Goal: Task Accomplishment & Management: Manage account settings

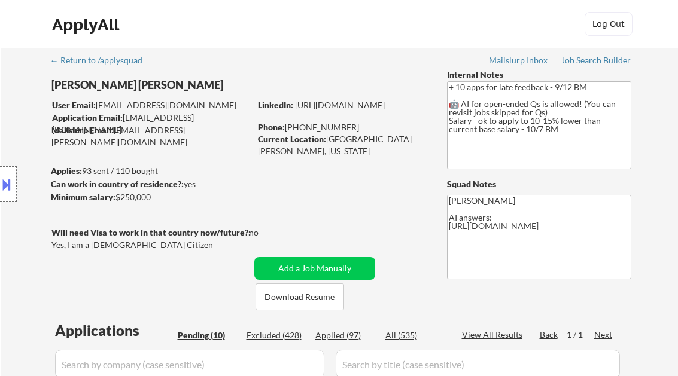
select select ""pending""
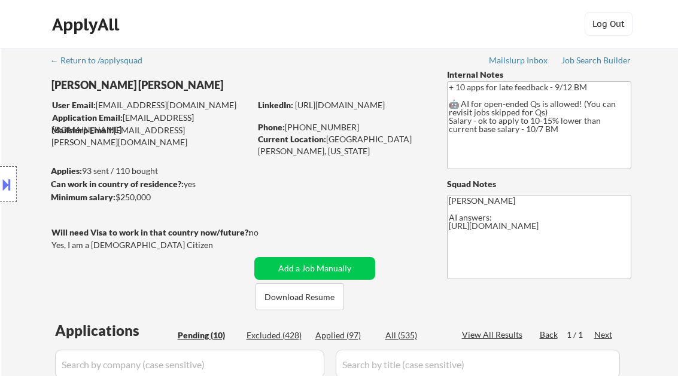
select select ""pending""
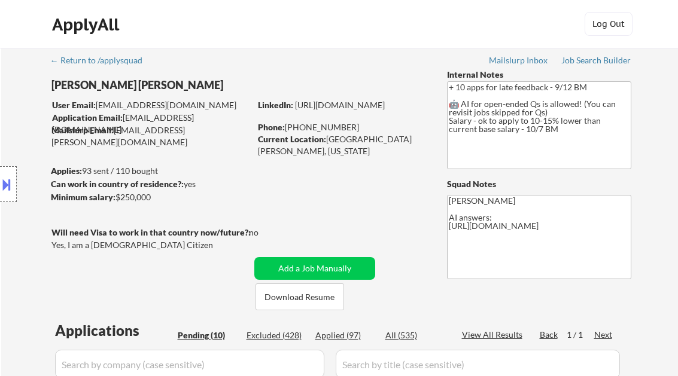
scroll to position [335, 0]
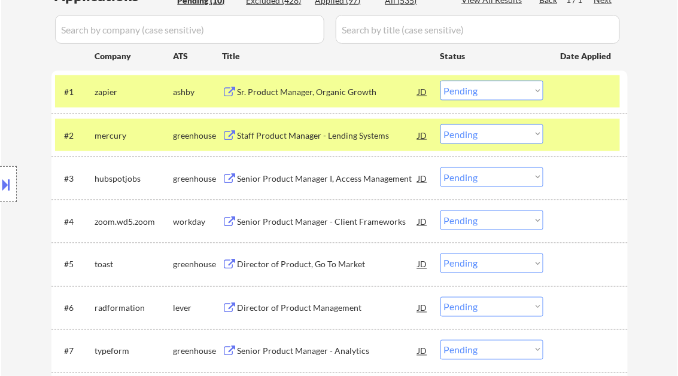
click at [343, 139] on div "Staff Product Manager - Lending Systems" at bounding box center [327, 136] width 181 height 12
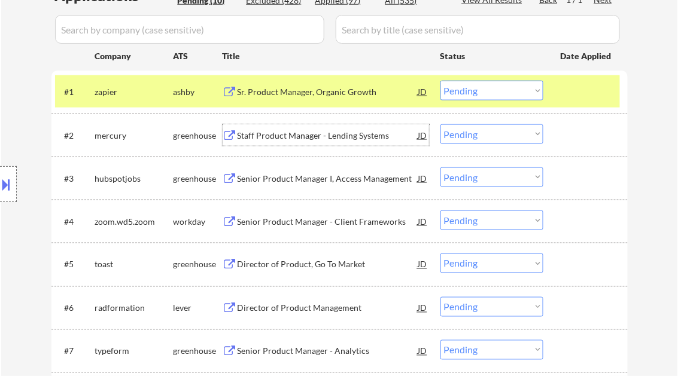
click at [513, 139] on select "Choose an option... Pending Applied Excluded (Questions) Excluded (Expired) Exc…" at bounding box center [491, 134] width 103 height 20
click at [440, 124] on select "Choose an option... Pending Applied Excluded (Questions) Excluded (Expired) Exc…" at bounding box center [491, 134] width 103 height 20
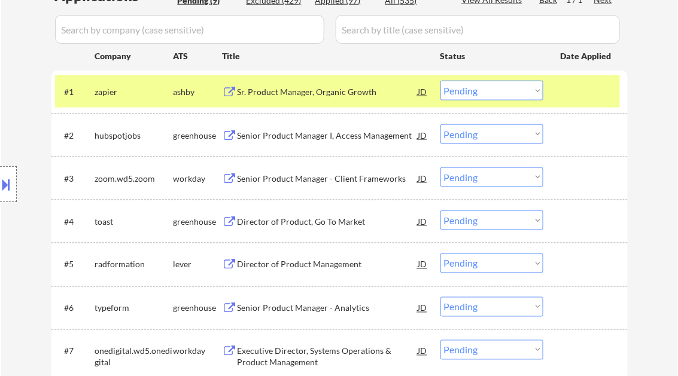
click at [317, 133] on div "Senior Product Manager I, Access Management" at bounding box center [327, 136] width 181 height 12
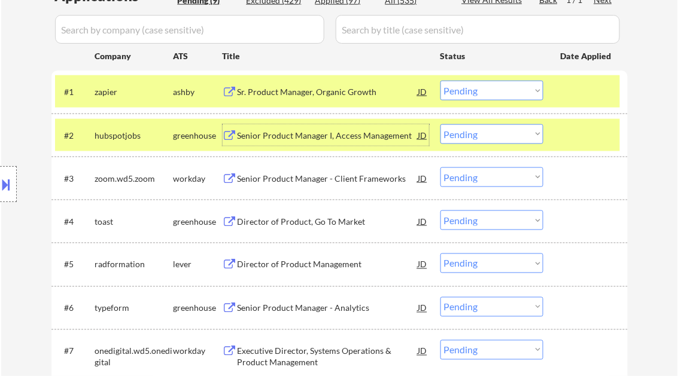
click at [475, 142] on select "Choose an option... Pending Applied Excluded (Questions) Excluded (Expired) Exc…" at bounding box center [491, 134] width 103 height 20
click at [440, 124] on select "Choose an option... Pending Applied Excluded (Questions) Excluded (Expired) Exc…" at bounding box center [491, 134] width 103 height 20
click at [317, 179] on div "Senior Product Manager - Client Frameworks" at bounding box center [327, 179] width 181 height 12
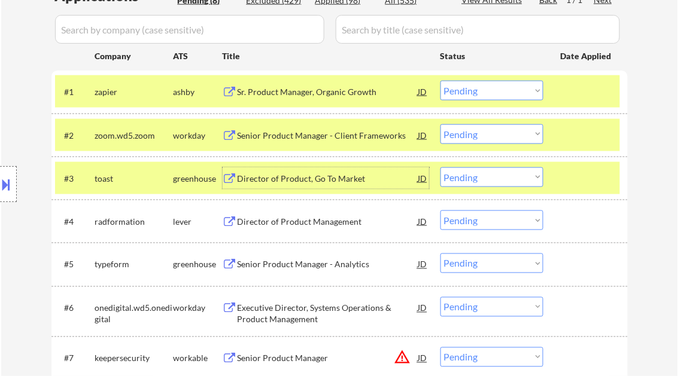
click at [501, 138] on select "Choose an option... Pending Applied Excluded (Questions) Excluded (Expired) Exc…" at bounding box center [491, 134] width 103 height 20
click at [440, 124] on select "Choose an option... Pending Applied Excluded (Questions) Excluded (Expired) Exc…" at bounding box center [491, 134] width 103 height 20
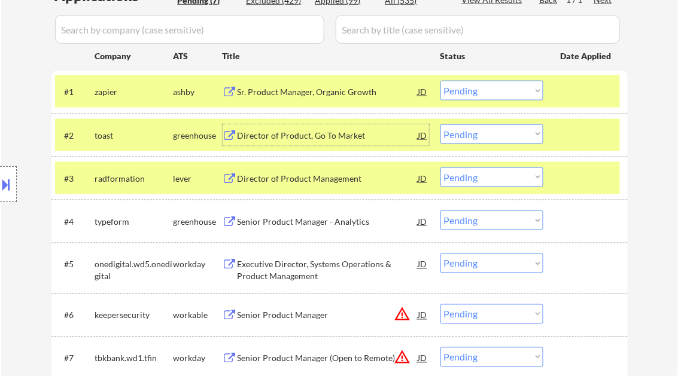
click at [338, 136] on div "Director of Product, Go To Market" at bounding box center [327, 136] width 181 height 12
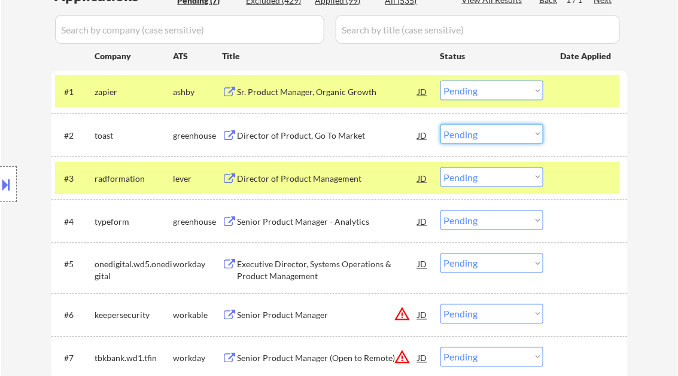
click at [491, 135] on select "Choose an option... Pending Applied Excluded (Questions) Excluded (Expired) Exc…" at bounding box center [491, 134] width 103 height 20
click at [440, 124] on select "Choose an option... Pending Applied Excluded (Questions) Excluded (Expired) Exc…" at bounding box center [491, 134] width 103 height 20
click at [293, 179] on div "Director of Product Management" at bounding box center [327, 179] width 181 height 12
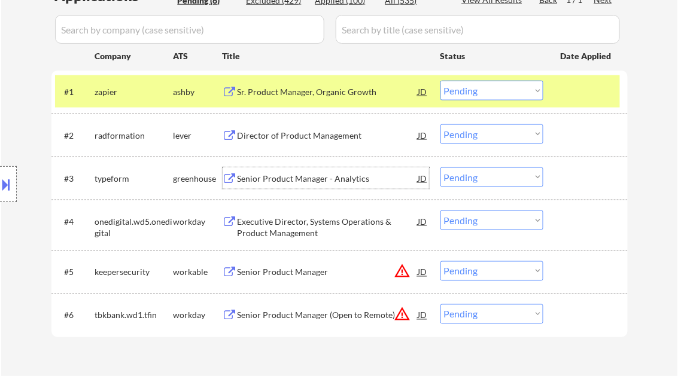
click at [503, 140] on select "Choose an option... Pending Applied Excluded (Questions) Excluded (Expired) Exc…" at bounding box center [491, 134] width 103 height 20
click at [440, 124] on select "Choose an option... Pending Applied Excluded (Questions) Excluded (Expired) Exc…" at bounding box center [491, 134] width 103 height 20
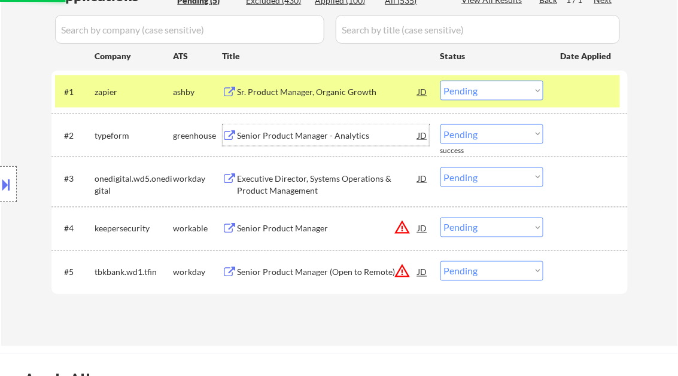
click at [306, 134] on div "Senior Product Manager - Analytics" at bounding box center [327, 136] width 181 height 12
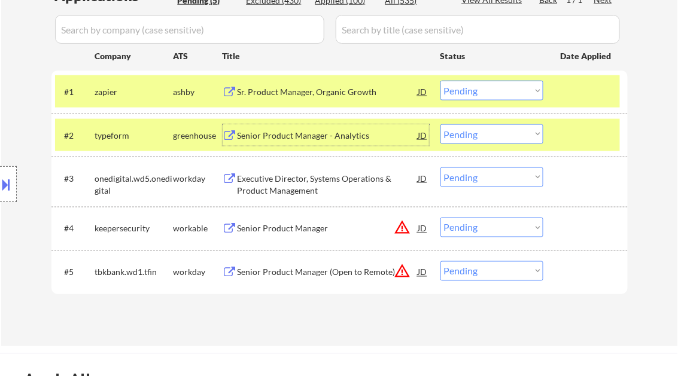
click at [292, 141] on div "Senior Product Manager - Analytics" at bounding box center [327, 135] width 181 height 22
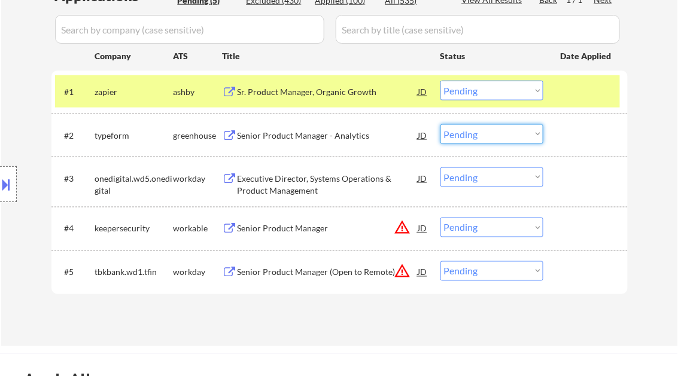
drag, startPoint x: 488, startPoint y: 130, endPoint x: 489, endPoint y: 144, distance: 13.8
click at [488, 130] on select "Choose an option... Pending Applied Excluded (Questions) Excluded (Expired) Exc…" at bounding box center [491, 134] width 103 height 20
click at [440, 124] on select "Choose an option... Pending Applied Excluded (Questions) Excluded (Expired) Exc…" at bounding box center [491, 134] width 103 height 20
click at [312, 189] on div "Executive Director, Systems Operations & Product Management" at bounding box center [327, 184] width 181 height 23
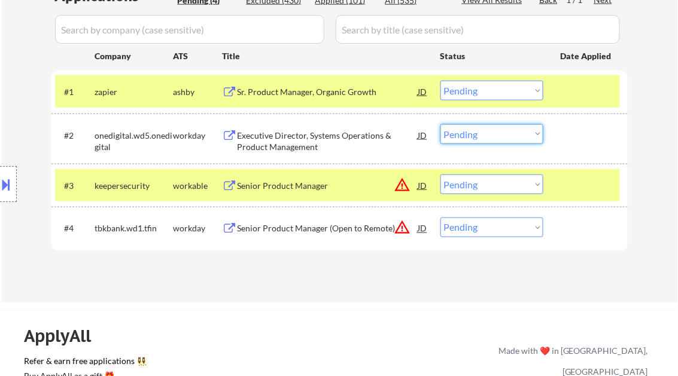
drag, startPoint x: 499, startPoint y: 133, endPoint x: 511, endPoint y: 139, distance: 13.1
click at [501, 133] on select "Choose an option... Pending Applied Excluded (Questions) Excluded (Expired) Exc…" at bounding box center [491, 134] width 103 height 20
click at [440, 124] on select "Choose an option... Pending Applied Excluded (Questions) Excluded (Expired) Exc…" at bounding box center [491, 134] width 103 height 20
click at [301, 191] on div "Senior Product Manager" at bounding box center [327, 186] width 181 height 12
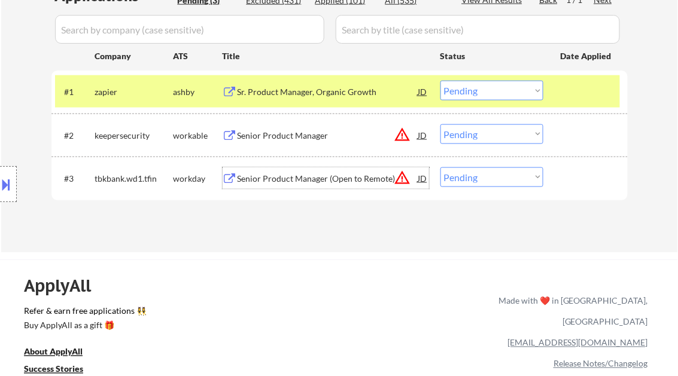
click at [464, 135] on select "Choose an option... Pending Applied Excluded (Questions) Excluded (Expired) Exc…" at bounding box center [491, 134] width 103 height 20
click at [440, 124] on select "Choose an option... Pending Applied Excluded (Questions) Excluded (Expired) Exc…" at bounding box center [491, 134] width 103 height 20
click at [287, 175] on div "Senior Product Manager (Open to Remote)" at bounding box center [327, 179] width 181 height 12
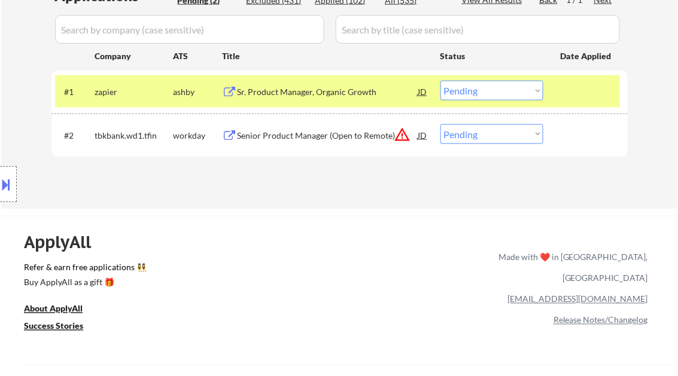
drag, startPoint x: 492, startPoint y: 135, endPoint x: 513, endPoint y: 144, distance: 23.3
click at [492, 135] on select "Choose an option... Pending Applied Excluded (Questions) Excluded (Expired) Exc…" at bounding box center [491, 134] width 103 height 20
select select ""excluded__location_""
click at [440, 124] on select "Choose an option... Pending Applied Excluded (Questions) Excluded (Expired) Exc…" at bounding box center [491, 134] width 103 height 20
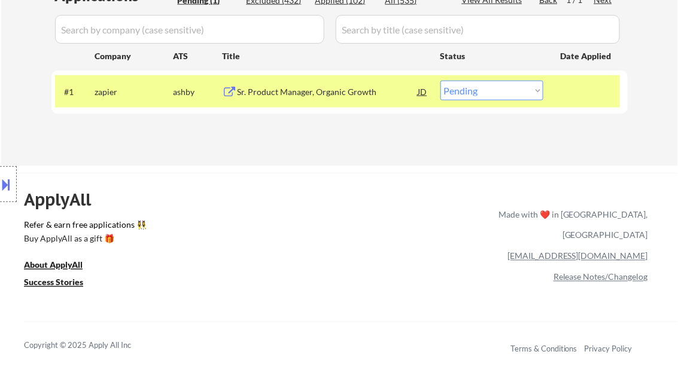
click at [279, 96] on div "Sr. Product Manager, Organic Growth" at bounding box center [327, 92] width 181 height 12
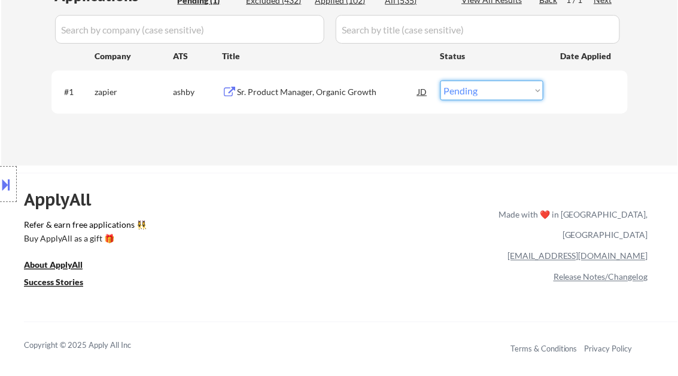
drag, startPoint x: 496, startPoint y: 92, endPoint x: 495, endPoint y: 100, distance: 7.8
click at [496, 92] on select "Choose an option... Pending Applied Excluded (Questions) Excluded (Expired) Exc…" at bounding box center [491, 91] width 103 height 20
select select ""applied""
click at [440, 81] on select "Choose an option... Pending Applied Excluded (Questions) Excluded (Expired) Exc…" at bounding box center [491, 91] width 103 height 20
click at [320, 167] on div "← Return to /applysquad Mailslurp Inbox Job Search Builder Matt Nicole User Ema…" at bounding box center [339, 222] width 678 height 1114
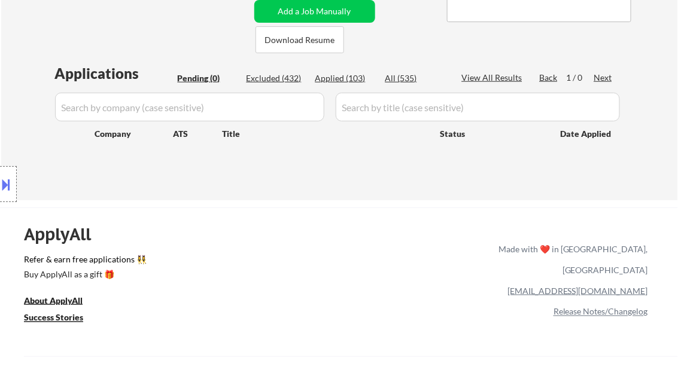
scroll to position [239, 0]
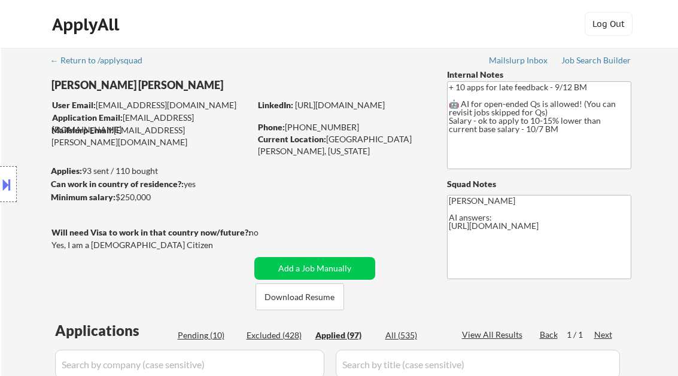
select select ""applied""
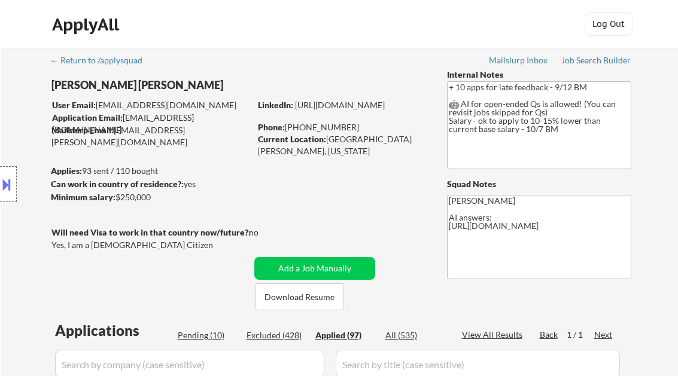
select select ""applied""
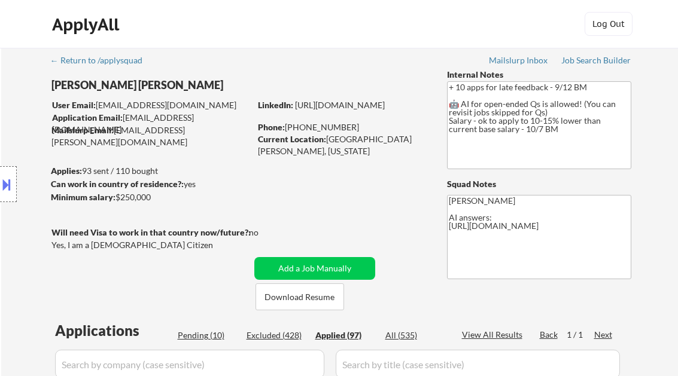
select select ""applied""
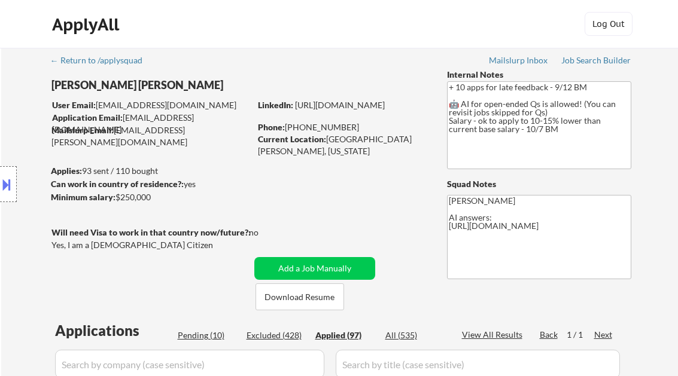
select select ""applied""
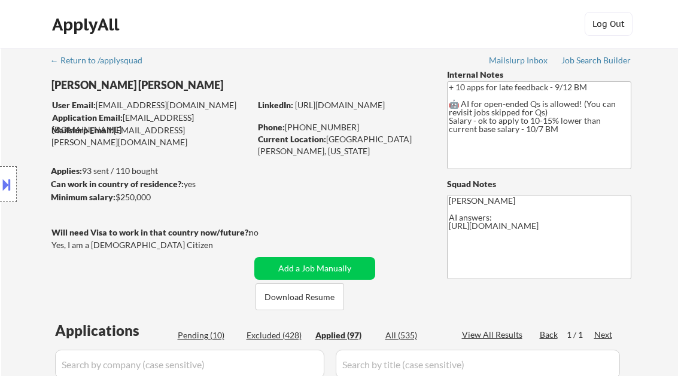
select select ""applied""
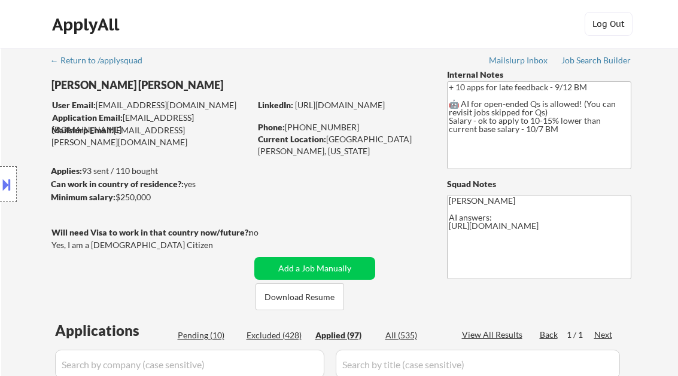
select select ""applied""
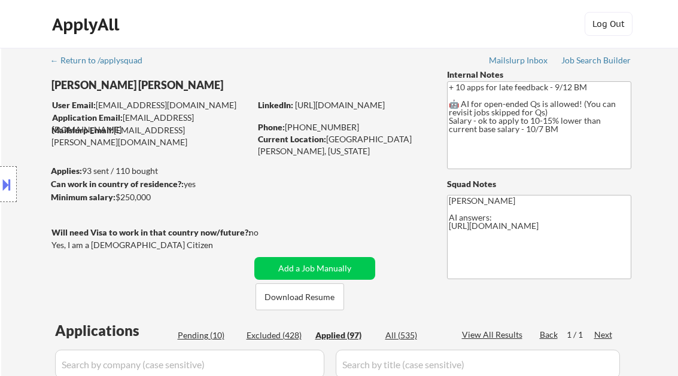
select select ""applied""
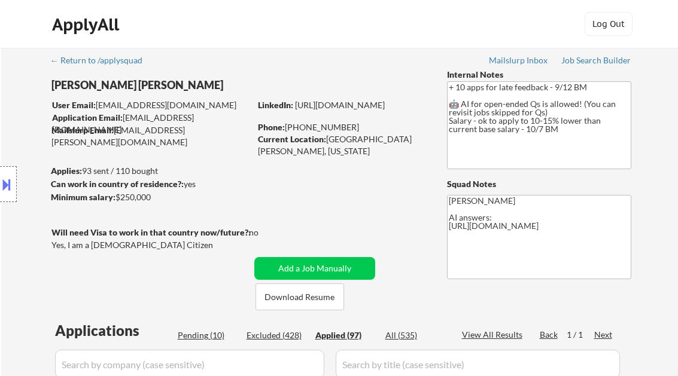
select select ""applied""
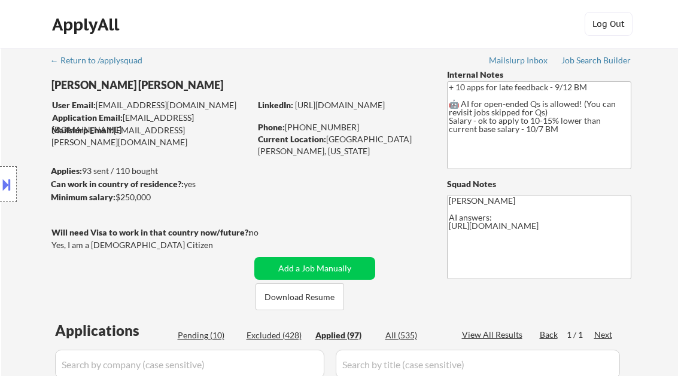
select select ""applied""
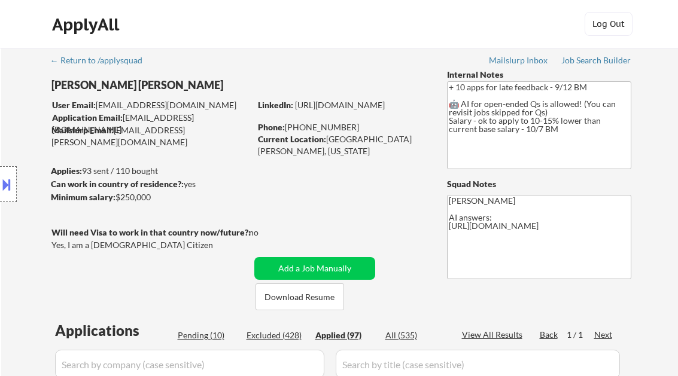
select select ""applied""
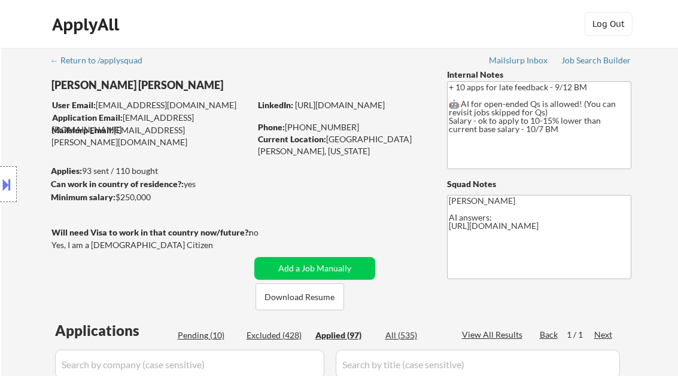
select select ""applied""
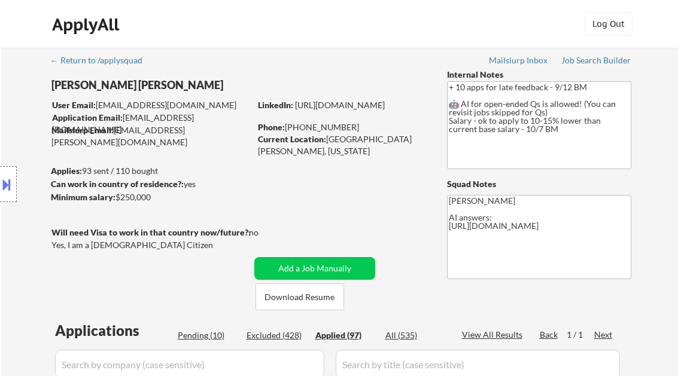
select select ""applied""
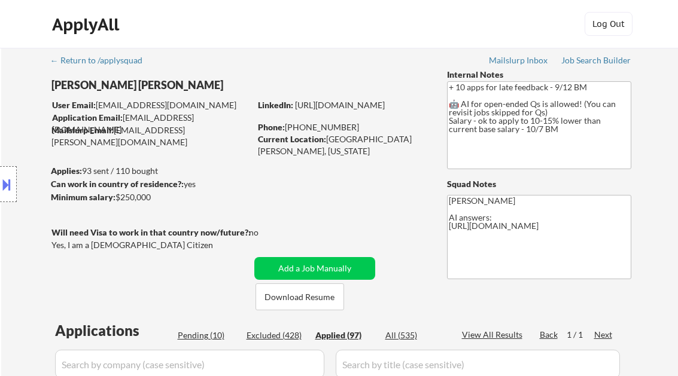
select select ""applied""
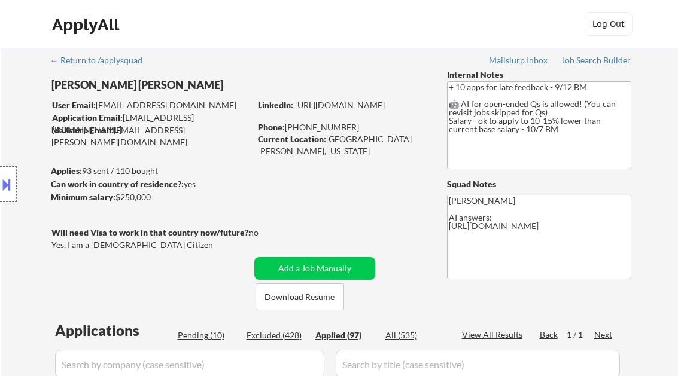
select select ""applied""
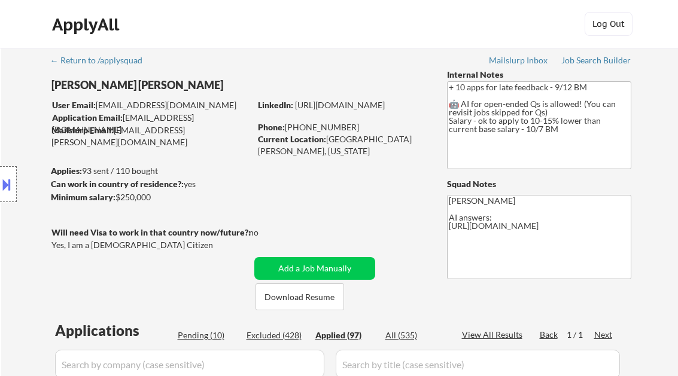
select select ""applied""
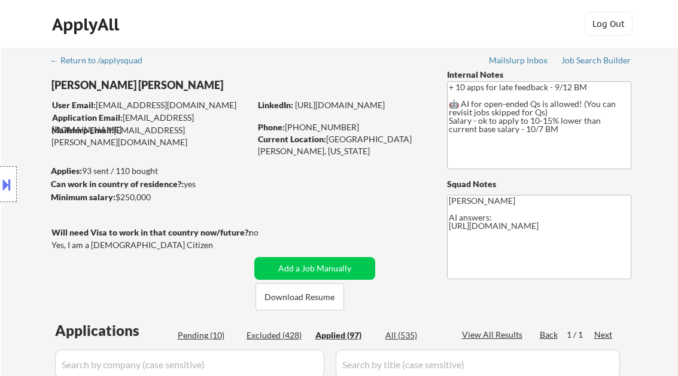
select select ""applied""
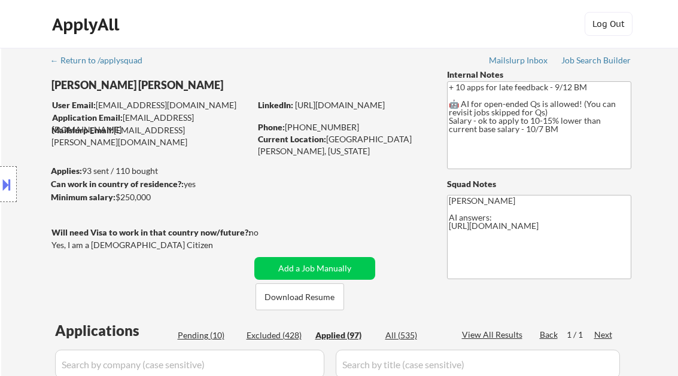
select select ""applied""
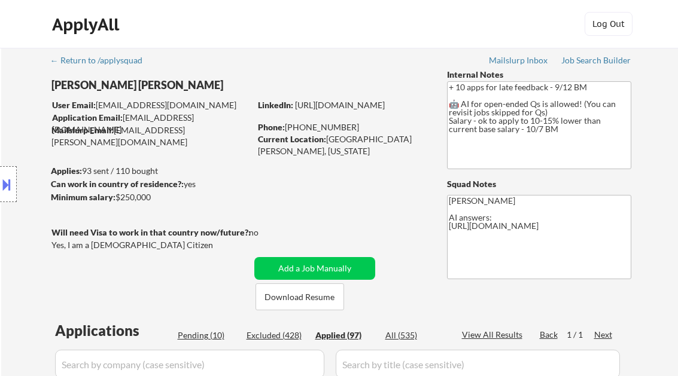
select select ""applied""
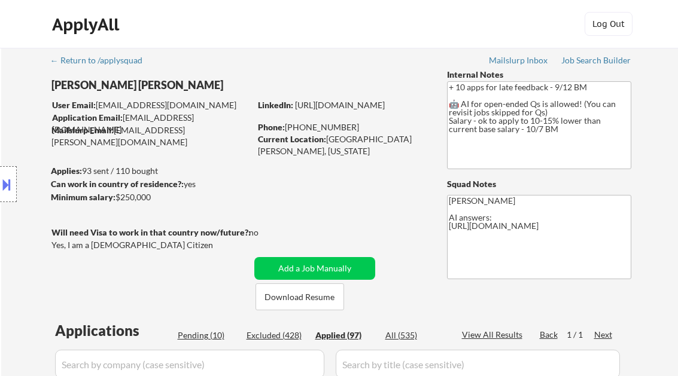
select select ""applied""
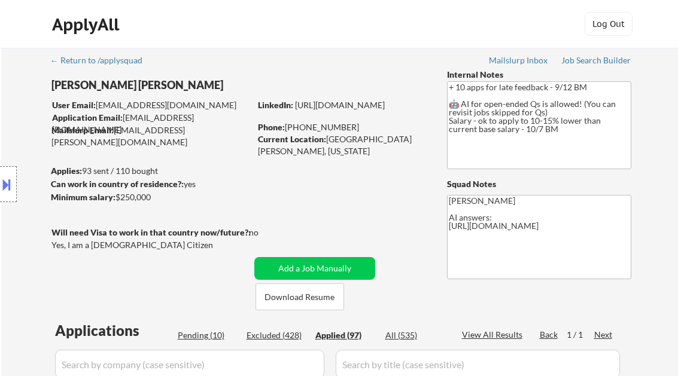
select select ""applied""
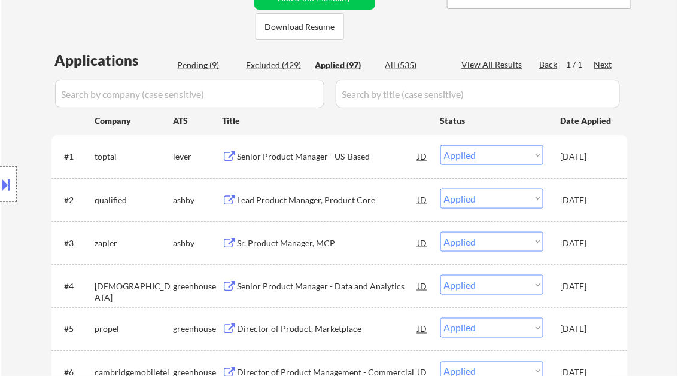
select select ""applied""
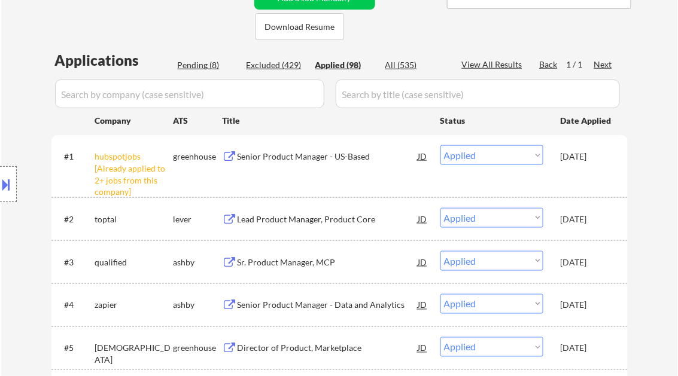
scroll to position [3133, 0]
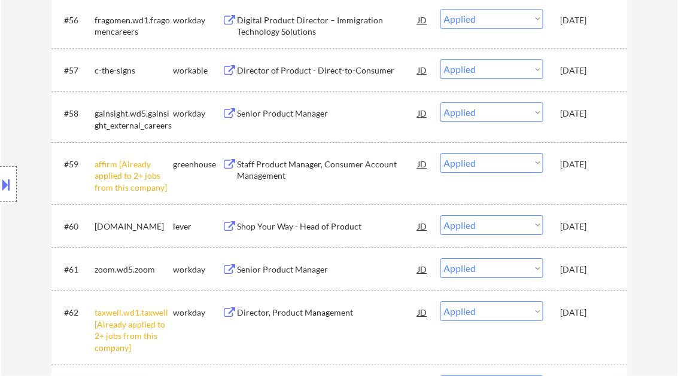
select select ""applied""
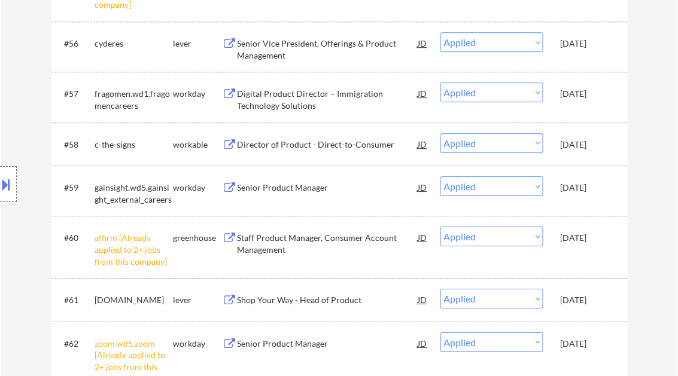
select select ""applied""
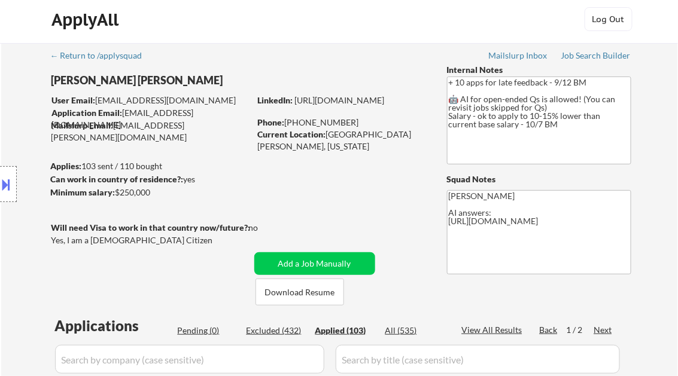
scroll to position [1, 0]
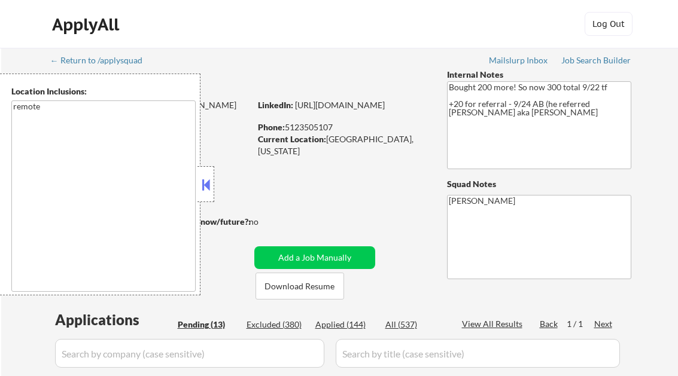
select select ""pending""
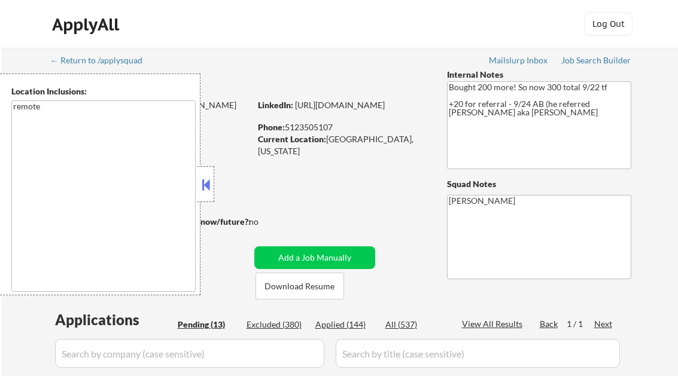
select select ""pending""
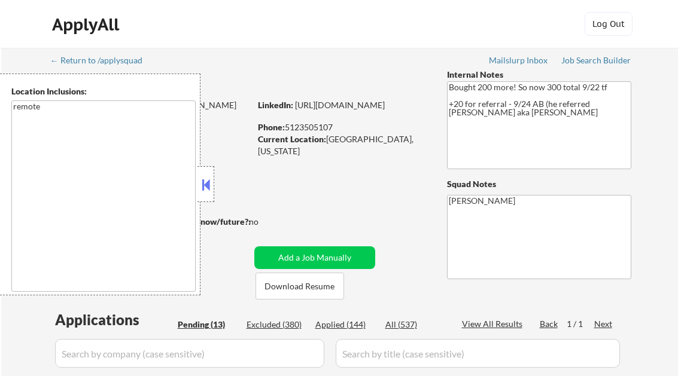
select select ""pending""
drag, startPoint x: 207, startPoint y: 179, endPoint x: 200, endPoint y: 102, distance: 76.9
click at [206, 179] on button at bounding box center [205, 185] width 13 height 18
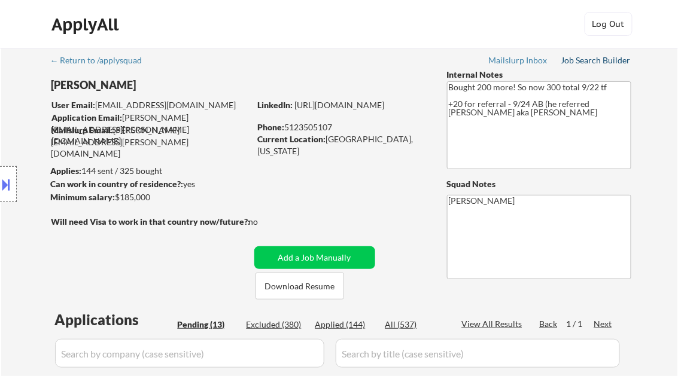
click at [591, 60] on div "Job Search Builder" at bounding box center [596, 60] width 70 height 8
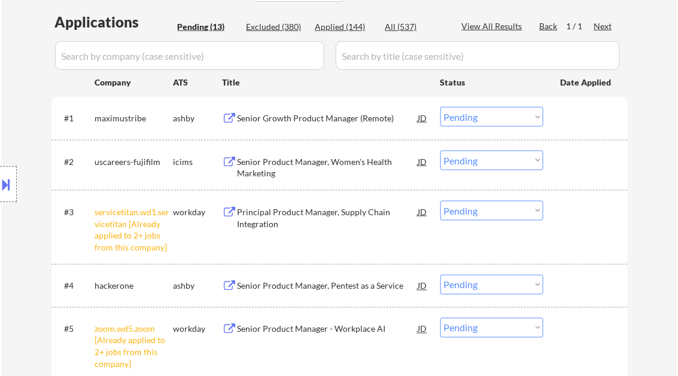
scroll to position [335, 0]
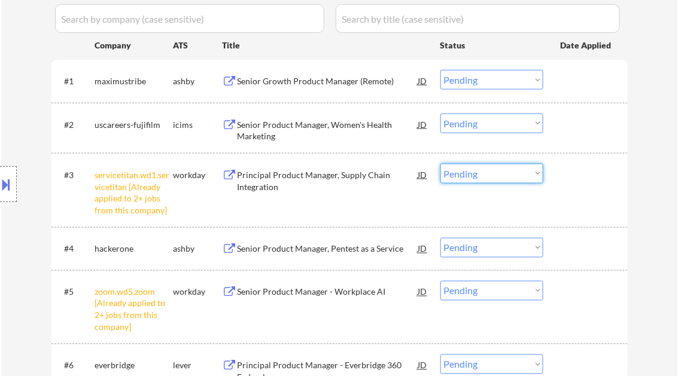
click at [465, 179] on select "Choose an option... Pending Applied Excluded (Questions) Excluded (Expired) Exc…" at bounding box center [491, 174] width 103 height 20
click at [440, 164] on select "Choose an option... Pending Applied Excluded (Questions) Excluded (Expired) Exc…" at bounding box center [491, 174] width 103 height 20
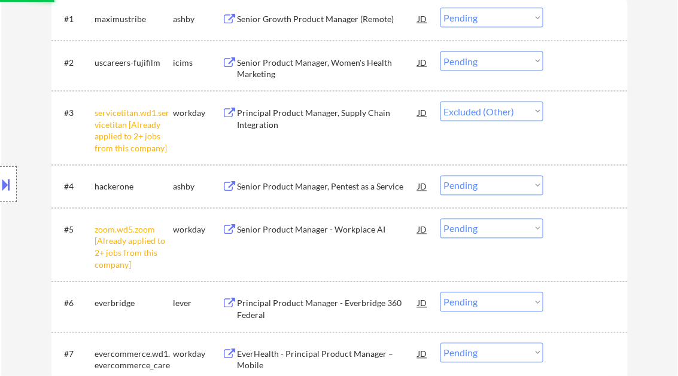
scroll to position [431, 0]
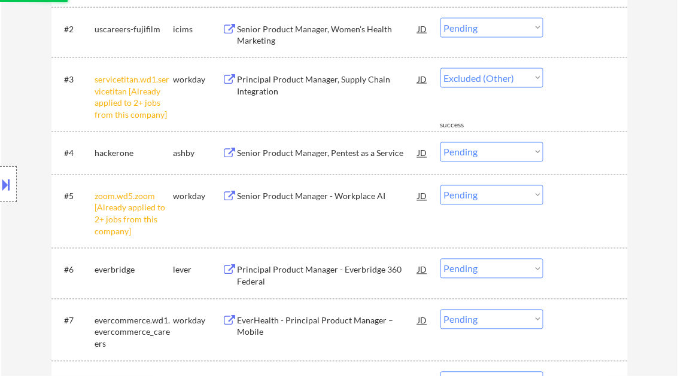
select select ""pending""
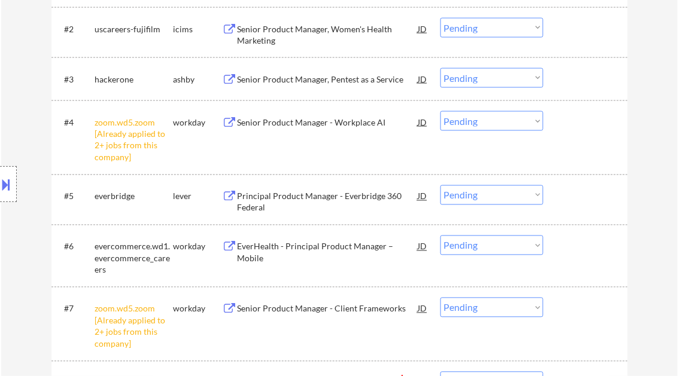
click at [484, 122] on select "Choose an option... Pending Applied Excluded (Questions) Excluded (Expired) Exc…" at bounding box center [491, 121] width 103 height 20
click at [440, 111] on select "Choose an option... Pending Applied Excluded (Questions) Excluded (Expired) Exc…" at bounding box center [491, 121] width 103 height 20
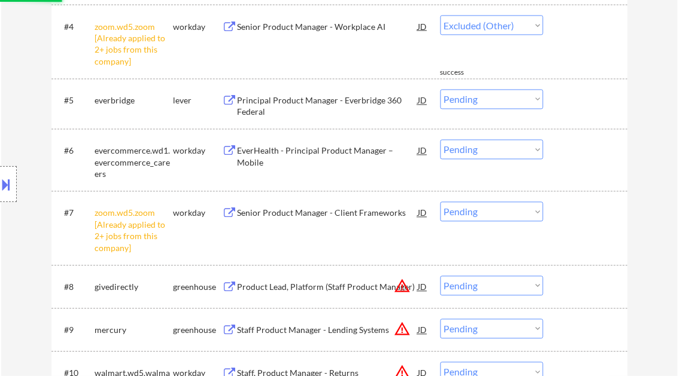
select select ""pending""
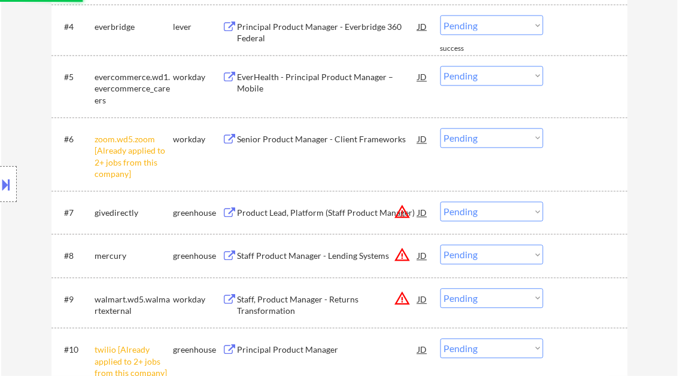
click at [487, 142] on select "Choose an option... Pending Applied Excluded (Questions) Excluded (Expired) Exc…" at bounding box center [491, 139] width 103 height 20
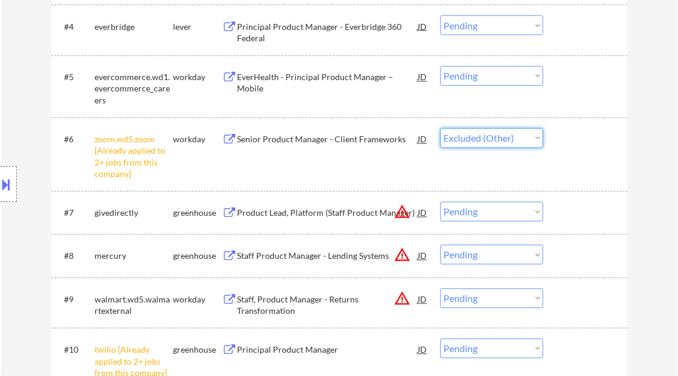
click at [440, 129] on select "Choose an option... Pending Applied Excluded (Questions) Excluded (Expired) Exc…" at bounding box center [491, 139] width 103 height 20
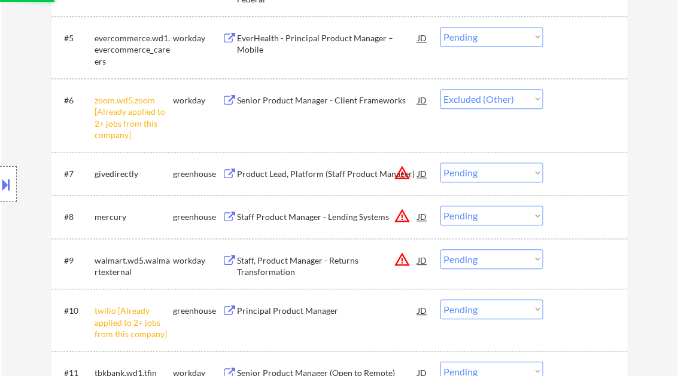
scroll to position [622, 0]
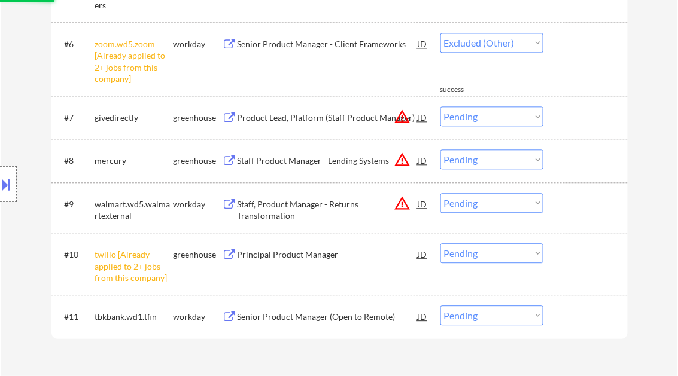
select select ""pending""
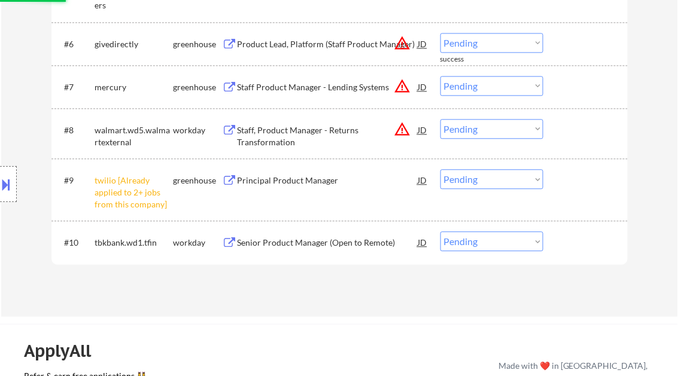
drag, startPoint x: 500, startPoint y: 180, endPoint x: 501, endPoint y: 187, distance: 7.3
click at [500, 179] on select "Choose an option... Pending Applied Excluded (Questions) Excluded (Expired) Exc…" at bounding box center [491, 179] width 103 height 20
click at [440, 169] on select "Choose an option... Pending Applied Excluded (Questions) Excluded (Expired) Exc…" at bounding box center [491, 179] width 103 height 20
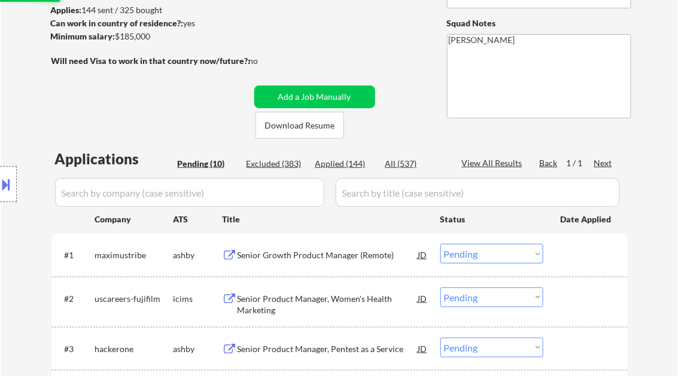
scroll to position [144, 0]
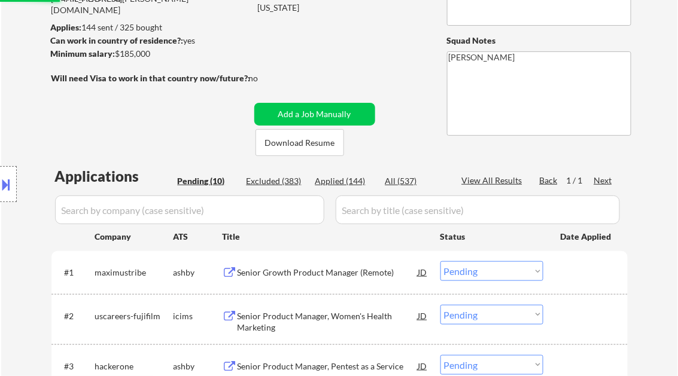
select select ""pending""
click at [307, 270] on div "Senior Growth Product Manager (Remote)" at bounding box center [327, 273] width 181 height 12
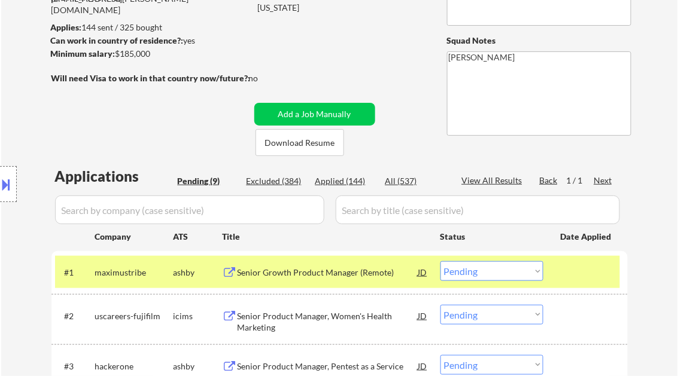
click at [476, 272] on select "Choose an option... Pending Applied Excluded (Questions) Excluded (Expired) Exc…" at bounding box center [491, 271] width 103 height 20
click at [440, 261] on select "Choose an option... Pending Applied Excluded (Questions) Excluded (Expired) Exc…" at bounding box center [491, 271] width 103 height 20
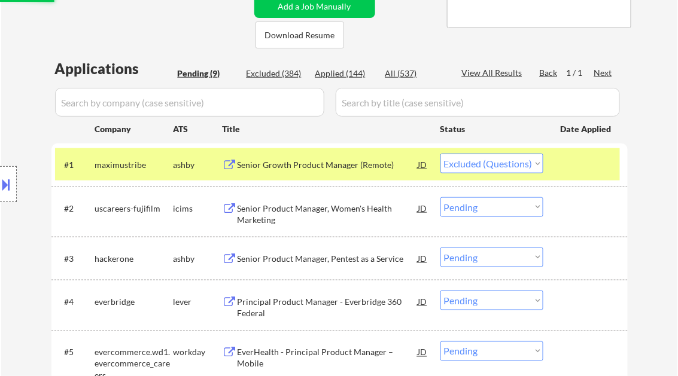
scroll to position [287, 0]
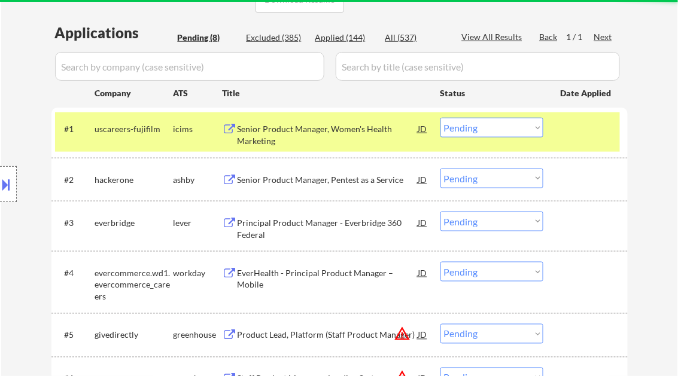
click at [333, 134] on div "Senior Product Manager, Women's Health Marketing" at bounding box center [327, 134] width 181 height 23
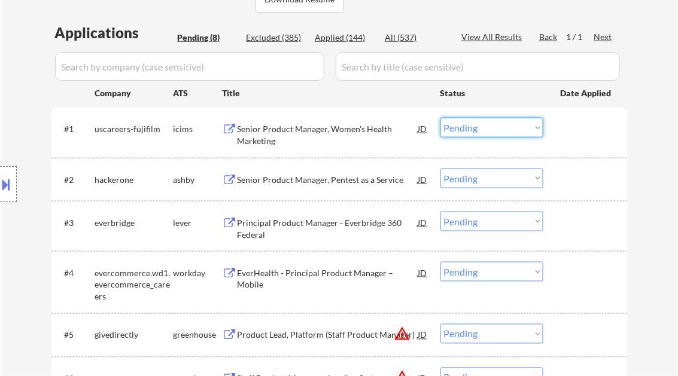
drag, startPoint x: 459, startPoint y: 124, endPoint x: 478, endPoint y: 139, distance: 24.3
click at [459, 124] on select "Choose an option... Pending Applied Excluded (Questions) Excluded (Expired) Exc…" at bounding box center [491, 128] width 103 height 20
click at [440, 118] on select "Choose an option... Pending Applied Excluded (Questions) Excluded (Expired) Exc…" at bounding box center [491, 128] width 103 height 20
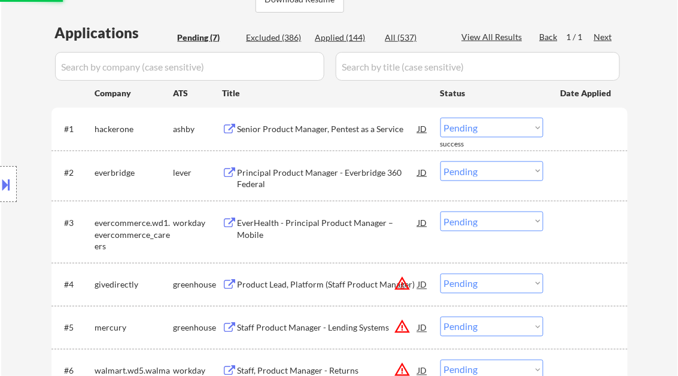
click at [337, 131] on div "Senior Product Manager, Pentest as a Service" at bounding box center [327, 129] width 181 height 12
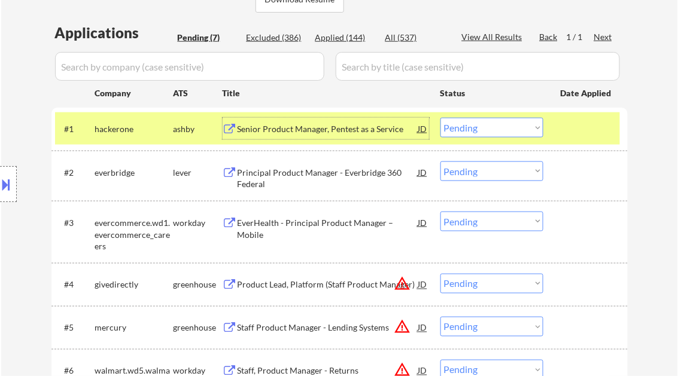
drag, startPoint x: 494, startPoint y: 130, endPoint x: 492, endPoint y: 138, distance: 7.4
click at [494, 130] on select "Choose an option... Pending Applied Excluded (Questions) Excluded (Expired) Exc…" at bounding box center [491, 128] width 103 height 20
click at [440, 118] on select "Choose an option... Pending Applied Excluded (Questions) Excluded (Expired) Exc…" at bounding box center [491, 128] width 103 height 20
click at [325, 172] on div "Principal Product Manager - Everbridge 360 Federal" at bounding box center [327, 178] width 181 height 23
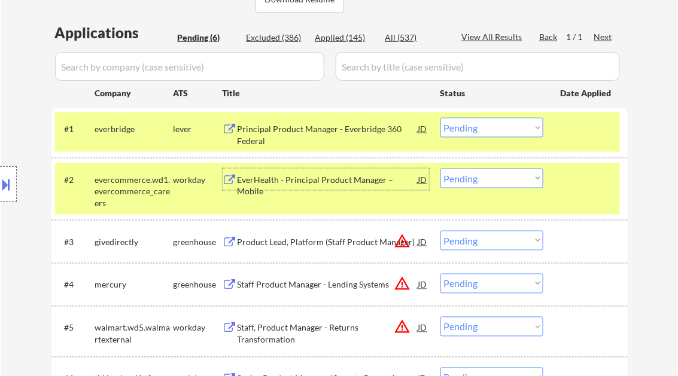
click at [308, 132] on div "Principal Product Manager - Everbridge 360 Federal" at bounding box center [327, 134] width 181 height 23
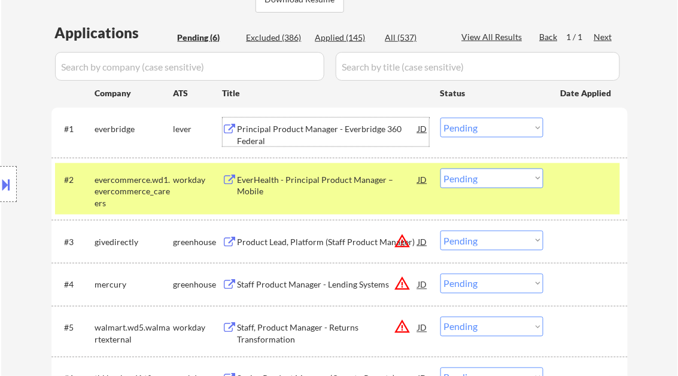
click at [487, 130] on select "Choose an option... Pending Applied Excluded (Questions) Excluded (Expired) Exc…" at bounding box center [491, 128] width 103 height 20
click at [440, 118] on select "Choose an option... Pending Applied Excluded (Questions) Excluded (Expired) Exc…" at bounding box center [491, 128] width 103 height 20
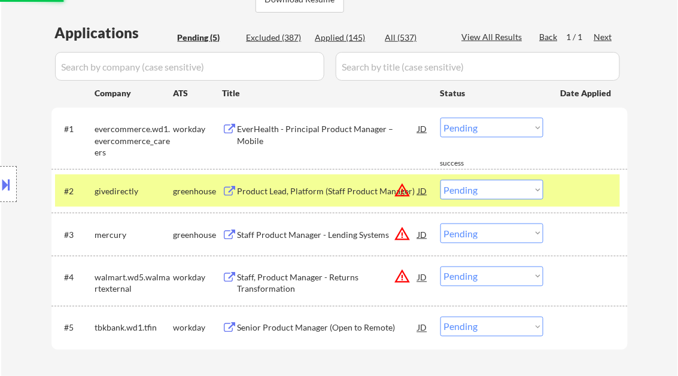
click at [292, 126] on div "EverHealth - Principal Product Manager – Mobile" at bounding box center [327, 134] width 181 height 23
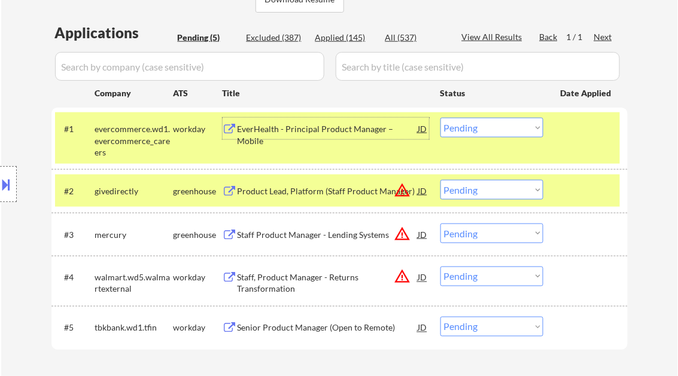
drag, startPoint x: 489, startPoint y: 127, endPoint x: 490, endPoint y: 137, distance: 10.2
click at [489, 127] on select "Choose an option... Pending Applied Excluded (Questions) Excluded (Expired) Exc…" at bounding box center [491, 128] width 103 height 20
click at [440, 118] on select "Choose an option... Pending Applied Excluded (Questions) Excluded (Expired) Exc…" at bounding box center [491, 128] width 103 height 20
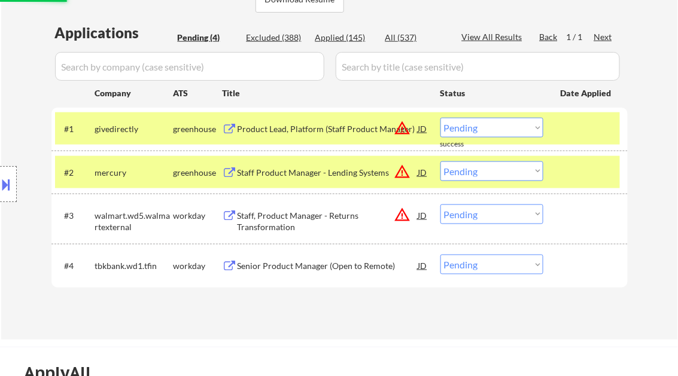
click at [309, 126] on div "Product Lead, Platform (Staff Product Manager)" at bounding box center [327, 129] width 181 height 12
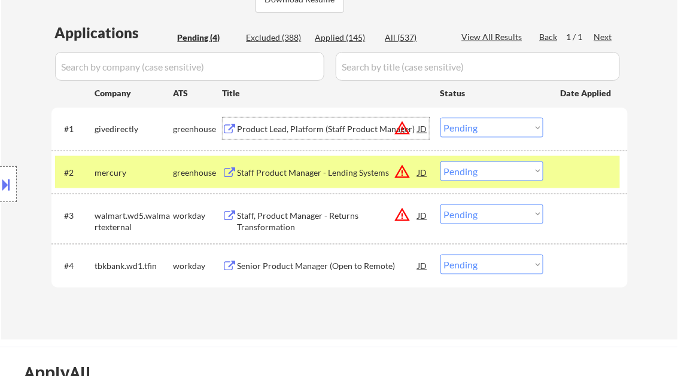
drag, startPoint x: 481, startPoint y: 127, endPoint x: 493, endPoint y: 139, distance: 16.5
click at [483, 129] on select "Choose an option... Pending Applied Excluded (Questions) Excluded (Expired) Exc…" at bounding box center [491, 128] width 103 height 20
click at [440, 118] on select "Choose an option... Pending Applied Excluded (Questions) Excluded (Expired) Exc…" at bounding box center [491, 128] width 103 height 20
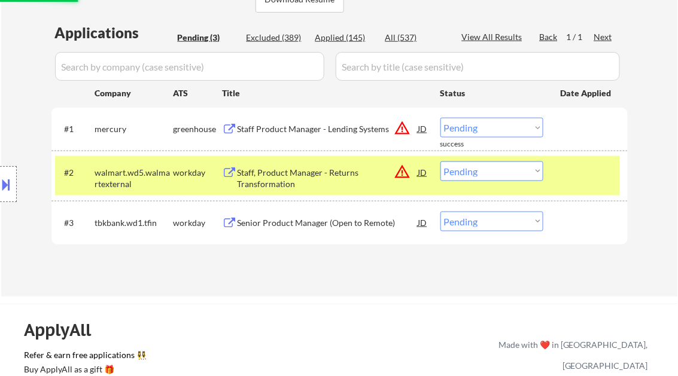
click at [303, 127] on div "Staff Product Manager - Lending Systems" at bounding box center [327, 129] width 181 height 12
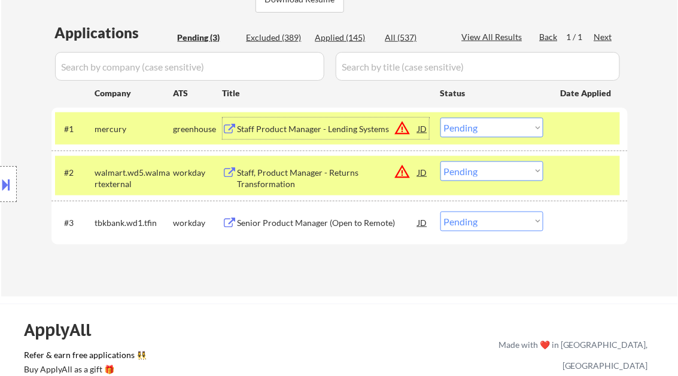
click at [468, 130] on select "Choose an option... Pending Applied Excluded (Questions) Excluded (Expired) Exc…" at bounding box center [491, 128] width 103 height 20
click at [440, 118] on select "Choose an option... Pending Applied Excluded (Questions) Excluded (Expired) Exc…" at bounding box center [491, 128] width 103 height 20
click at [307, 169] on div "Staff, Product Manager - Returns Transformation" at bounding box center [327, 178] width 181 height 23
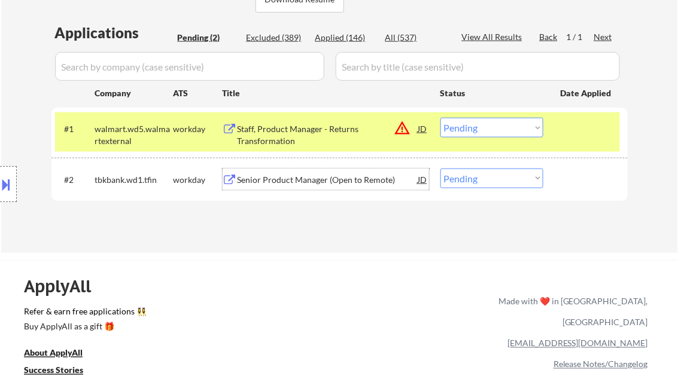
click at [492, 118] on select "Choose an option... Pending Applied Excluded (Questions) Excluded (Expired) Exc…" at bounding box center [491, 128] width 103 height 20
click at [440, 118] on select "Choose an option... Pending Applied Excluded (Questions) Excluded (Expired) Exc…" at bounding box center [491, 128] width 103 height 20
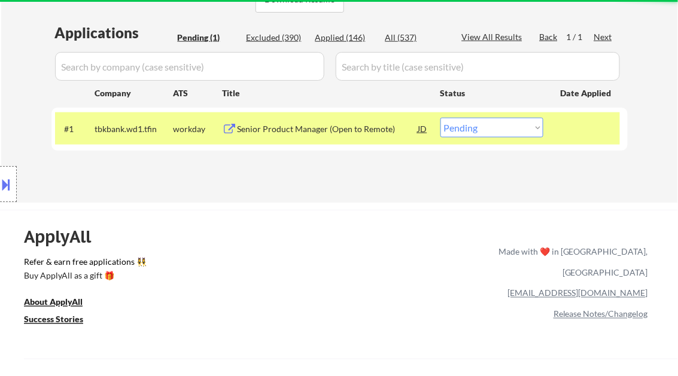
click at [343, 130] on div "Senior Product Manager (Open to Remote)" at bounding box center [327, 129] width 181 height 12
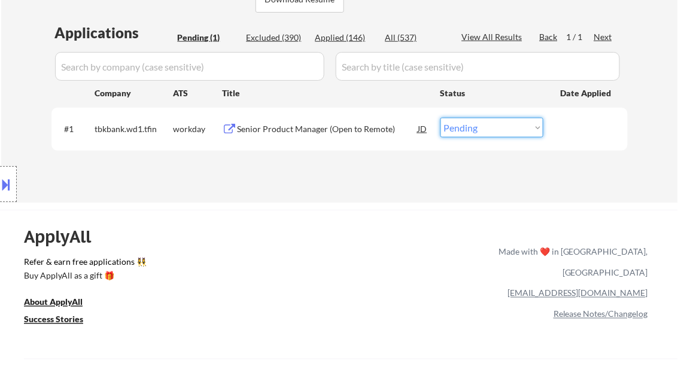
drag, startPoint x: 474, startPoint y: 126, endPoint x: 480, endPoint y: 136, distance: 11.8
click at [475, 127] on select "Choose an option... Pending Applied Excluded (Questions) Excluded (Expired) Exc…" at bounding box center [491, 128] width 103 height 20
select select ""applied""
click at [440, 118] on select "Choose an option... Pending Applied Excluded (Questions) Excluded (Expired) Exc…" at bounding box center [491, 128] width 103 height 20
click at [361, 166] on div "Applications Pending (1) Excluded (390) Applied (146) All (537) View All Result…" at bounding box center [339, 101] width 576 height 157
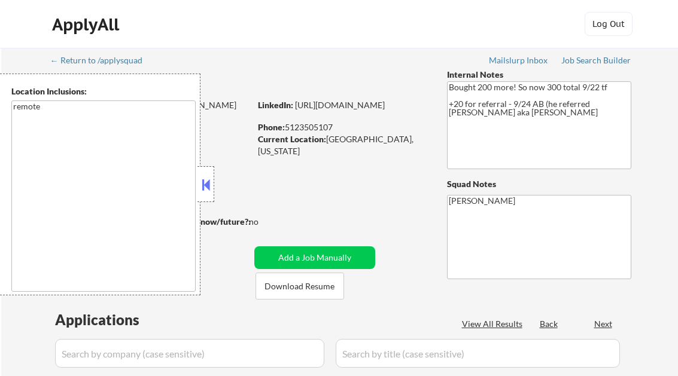
select select ""pending""
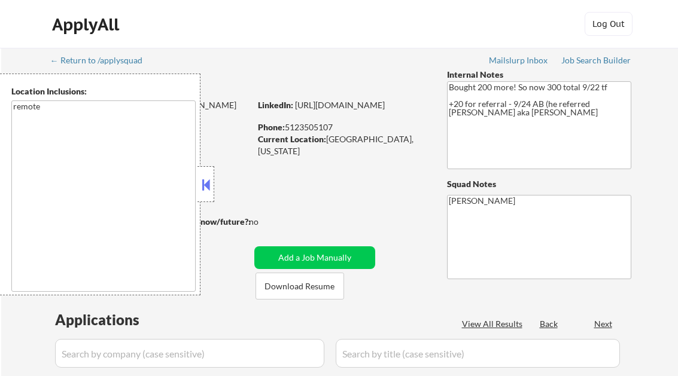
select select ""pending""
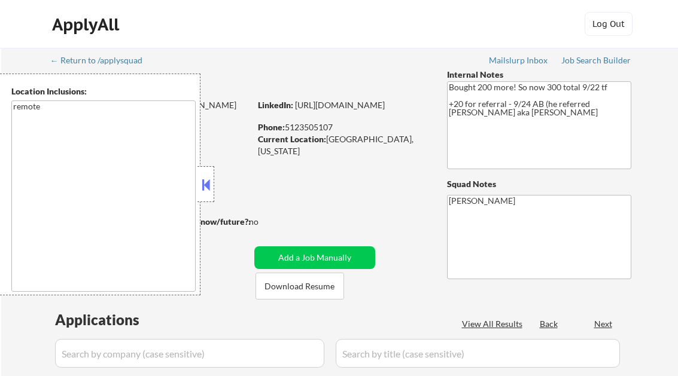
select select ""pending""
click at [199, 182] on button at bounding box center [205, 185] width 13 height 18
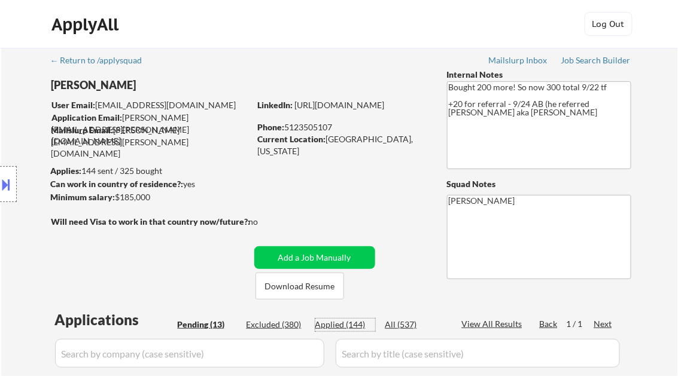
click at [343, 327] on div "Applied (144)" at bounding box center [345, 325] width 60 height 12
click at [484, 326] on div "View All Results" at bounding box center [494, 324] width 64 height 12
select select ""applied""
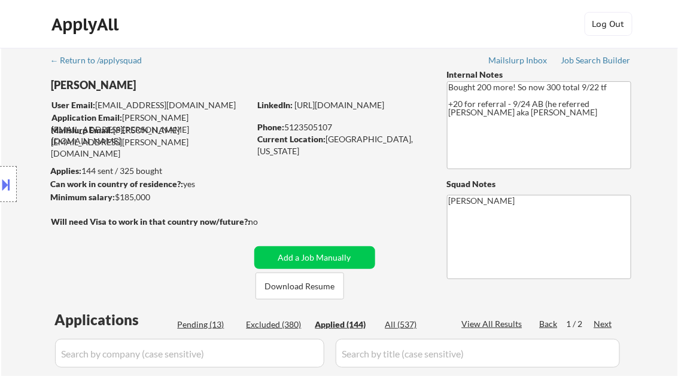
select select ""applied""
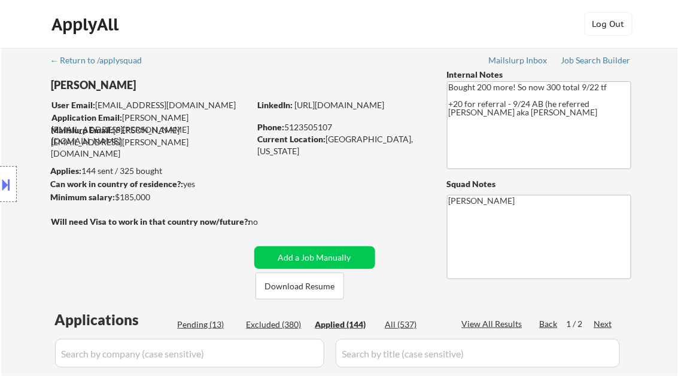
select select ""applied""
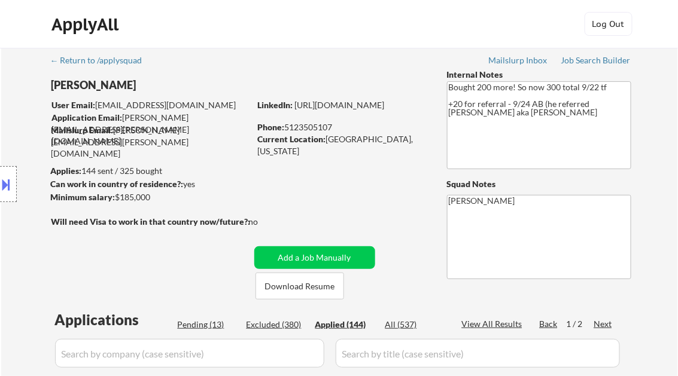
select select ""applied""
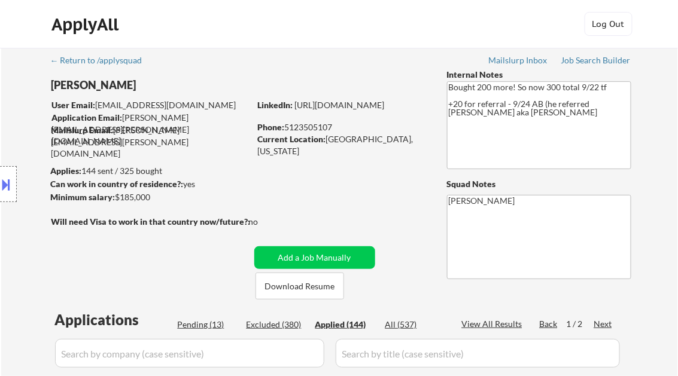
select select ""applied""
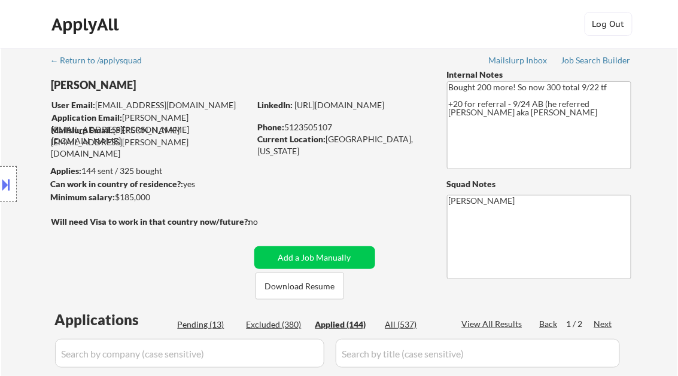
select select ""applied""
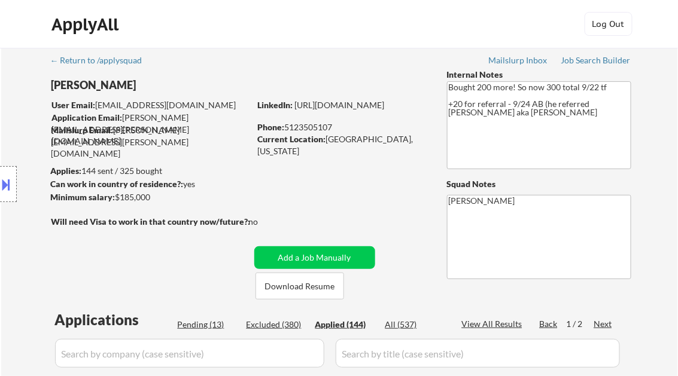
select select ""applied""
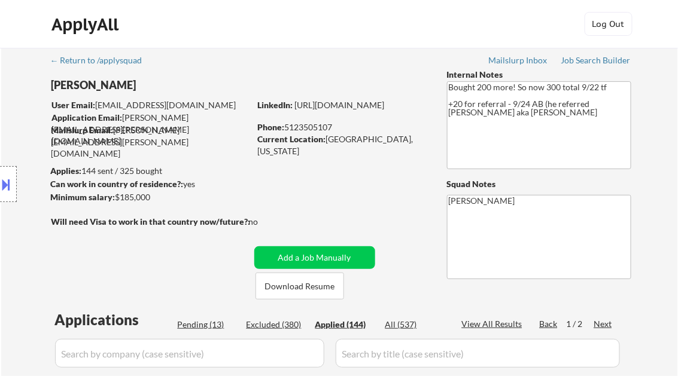
select select ""applied""
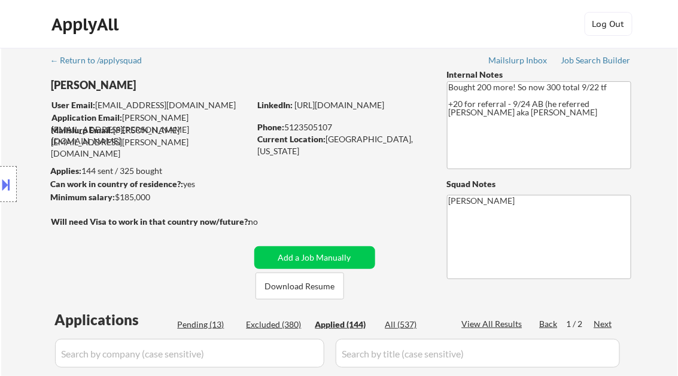
select select ""applied""
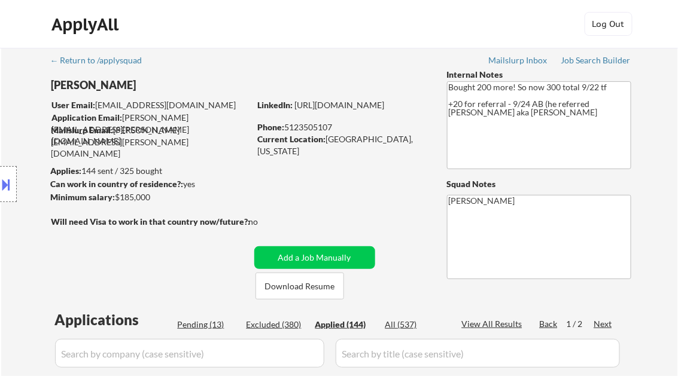
select select ""applied""
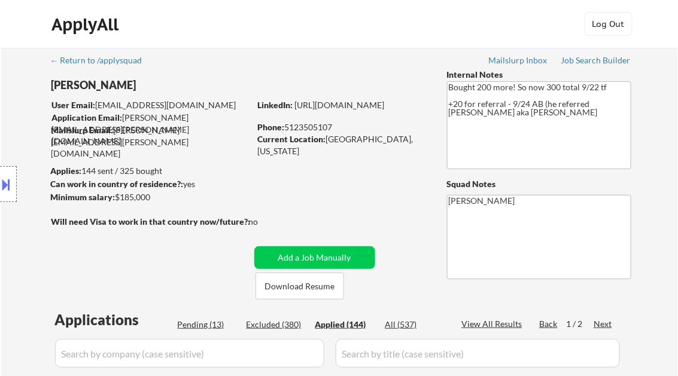
select select ""applied""
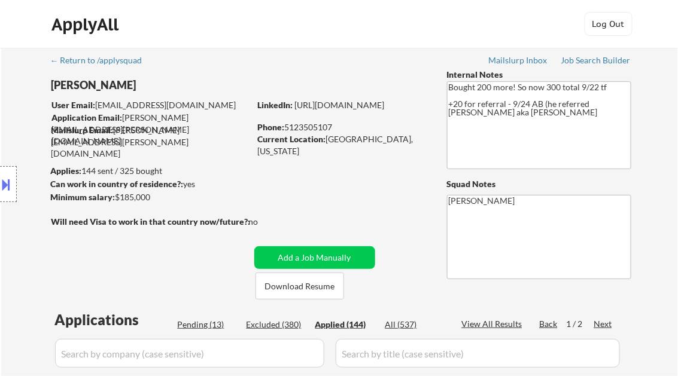
select select ""applied""
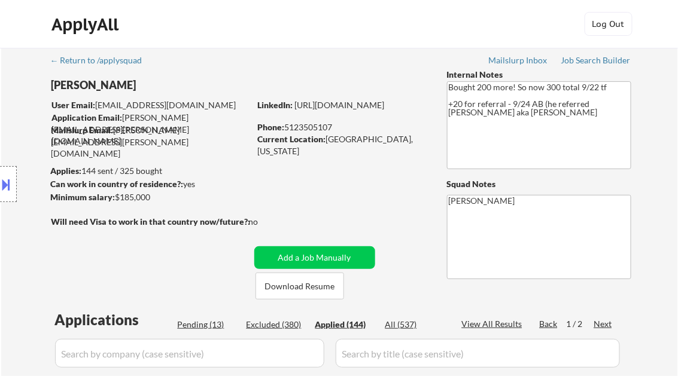
select select ""applied""
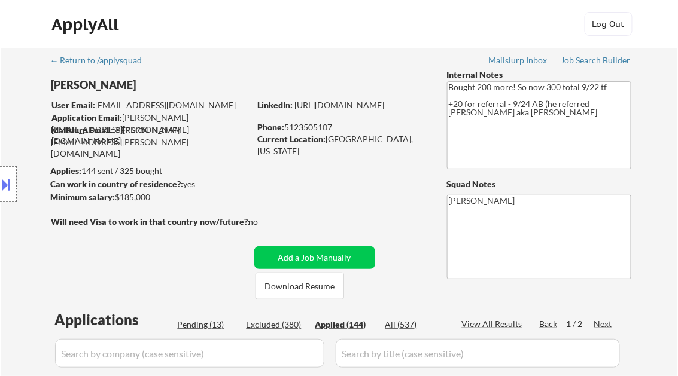
select select ""applied""
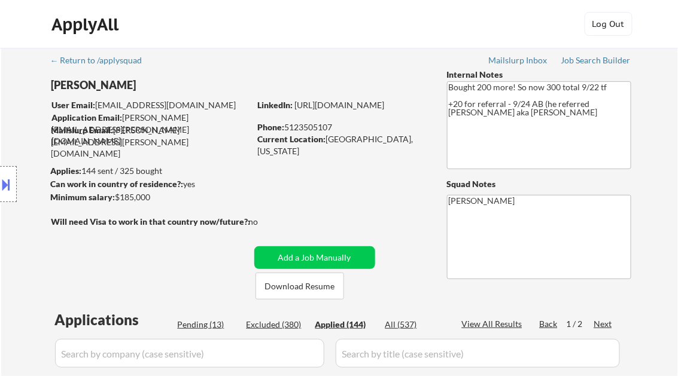
select select ""applied""
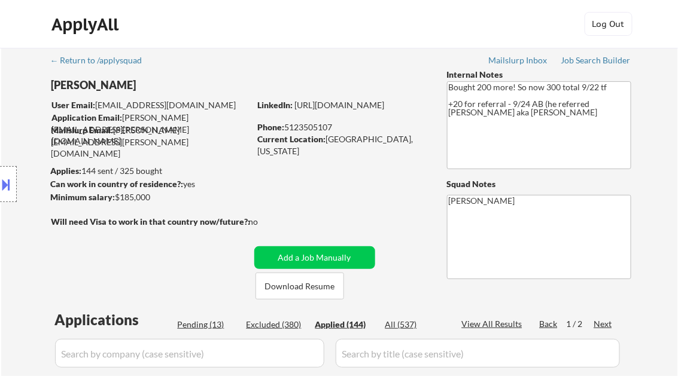
select select ""applied""
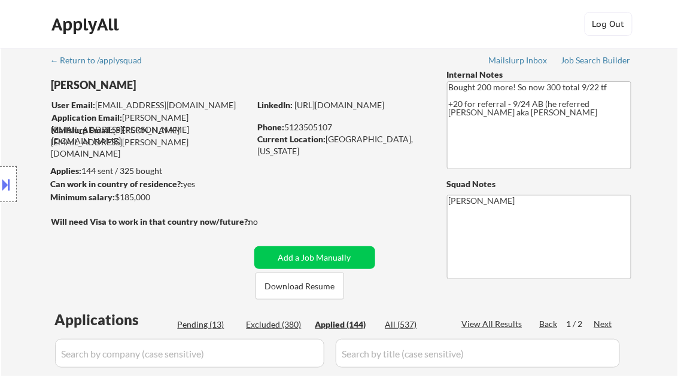
select select ""applied""
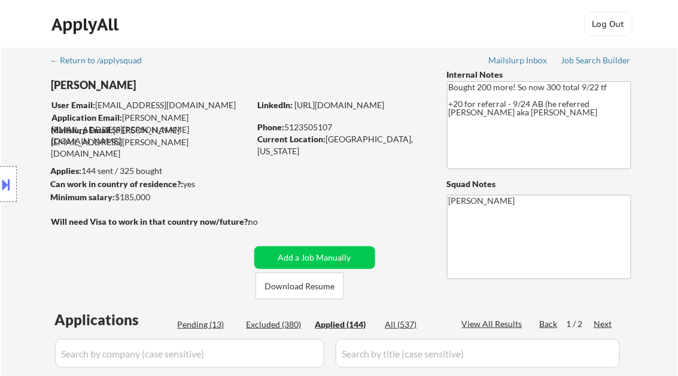
select select ""applied""
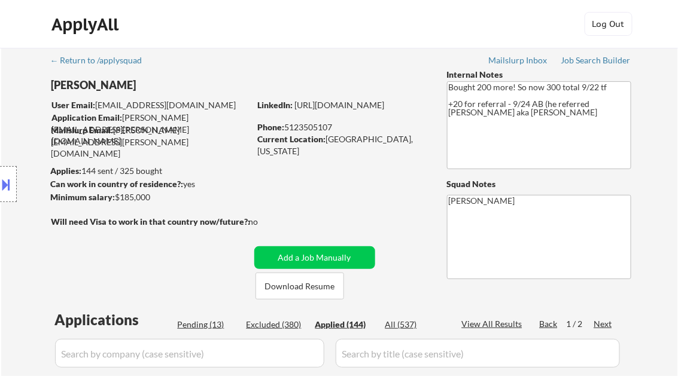
select select ""applied""
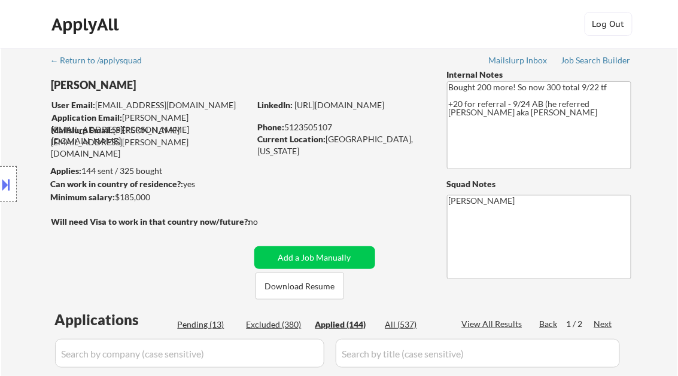
select select ""applied""
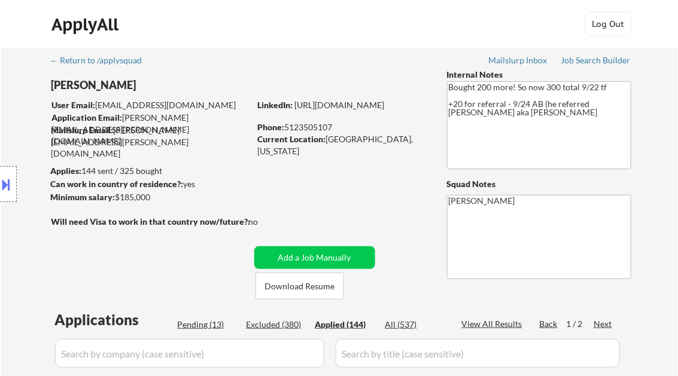
select select ""applied""
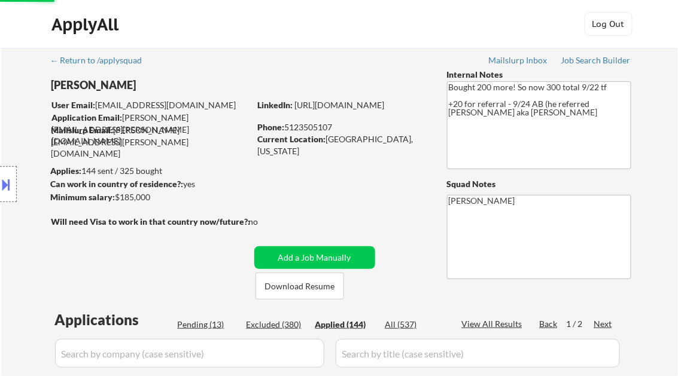
select select ""applied""
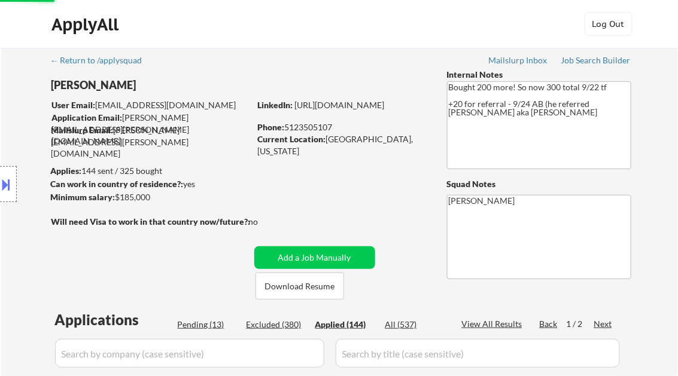
select select ""applied""
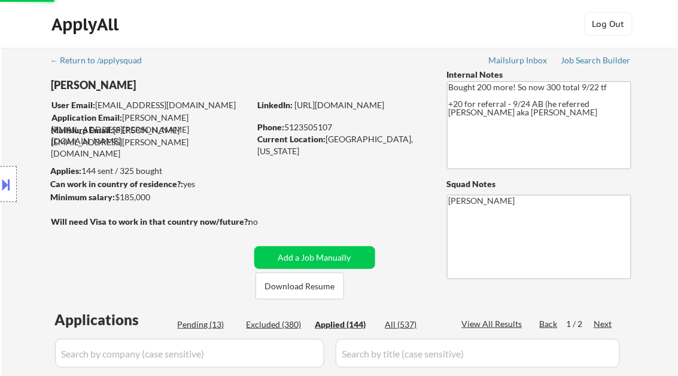
select select ""applied""
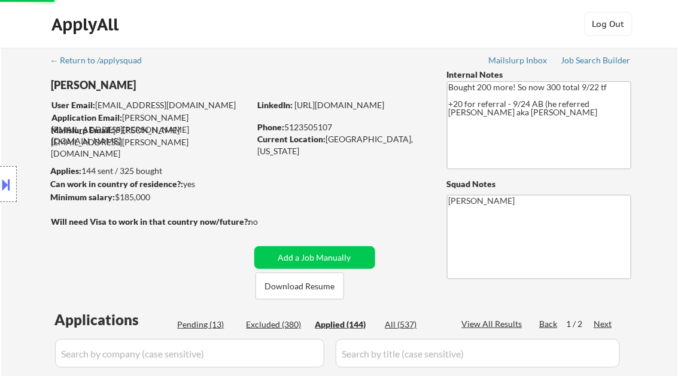
select select ""applied""
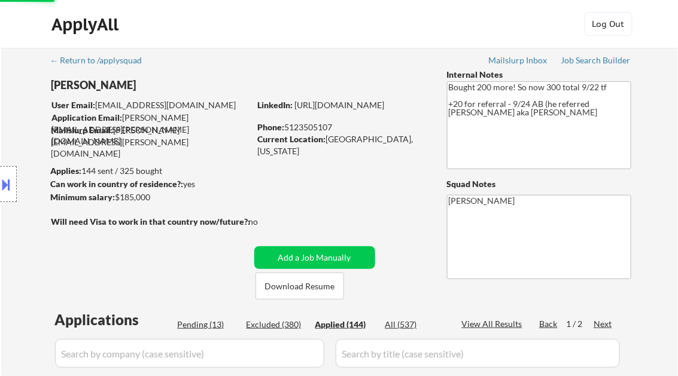
select select ""applied""
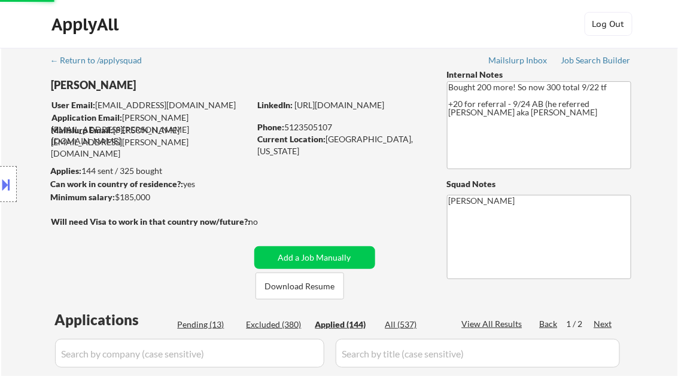
select select ""applied""
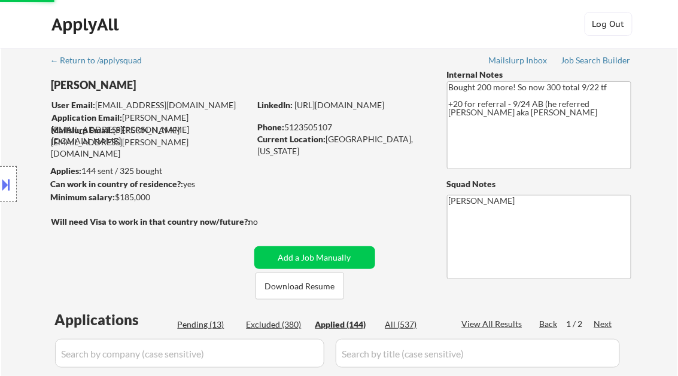
select select ""applied""
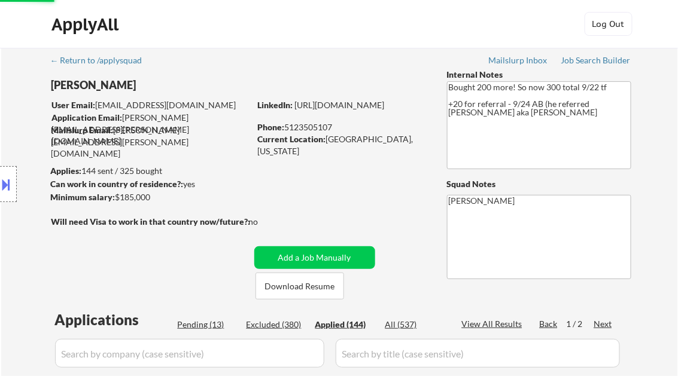
select select ""applied""
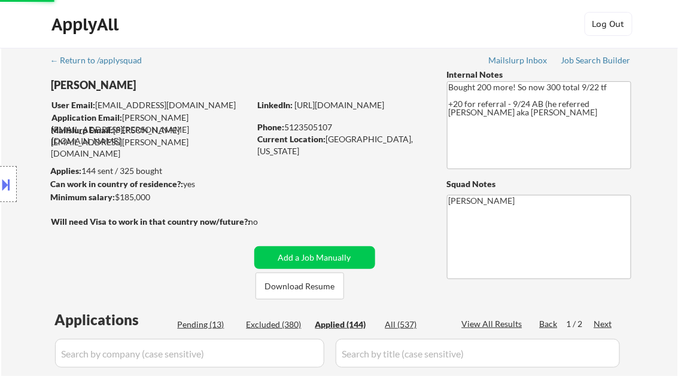
select select ""applied""
click at [485, 325] on div "View All Results" at bounding box center [494, 324] width 64 height 12
click at [498, 322] on div "View All Results" at bounding box center [494, 324] width 64 height 12
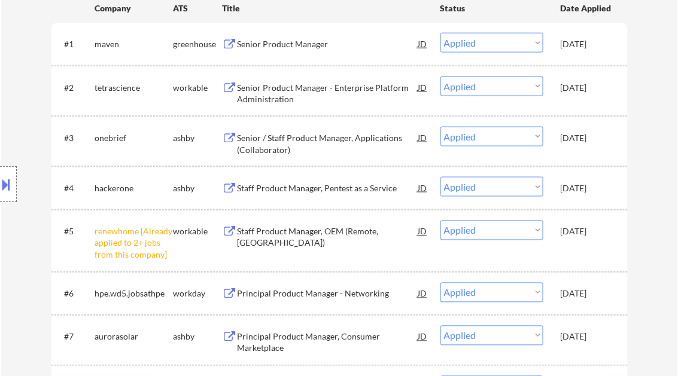
select select ""applied""
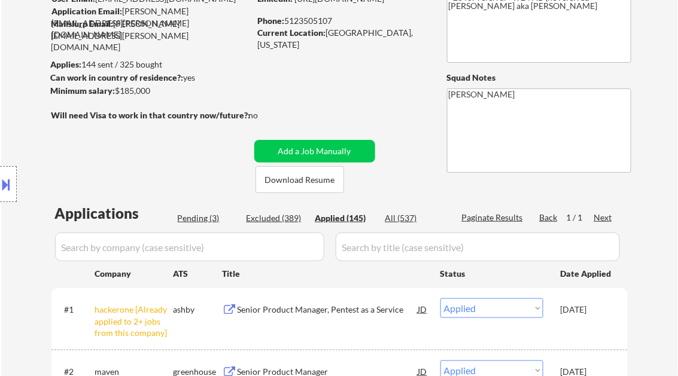
scroll to position [6278, 0]
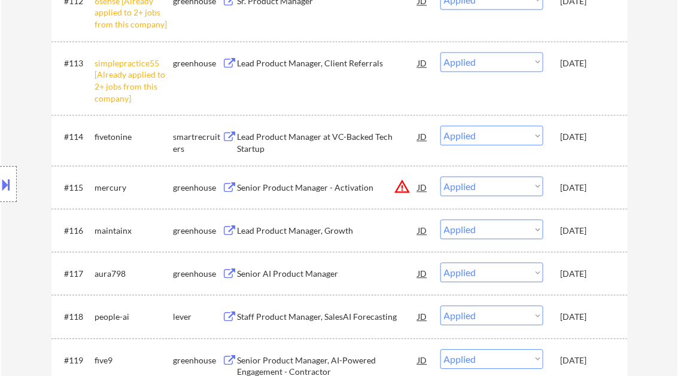
select select ""applied""
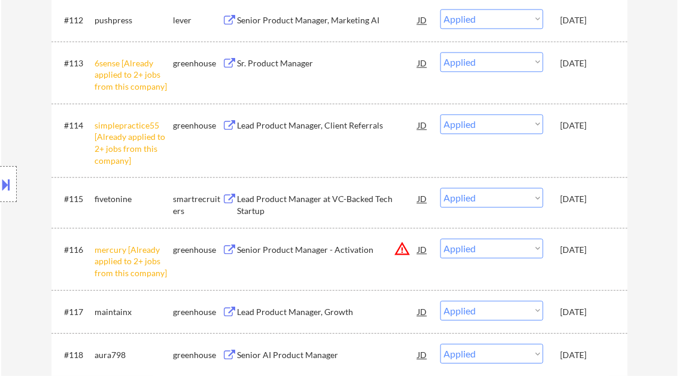
select select ""applied""
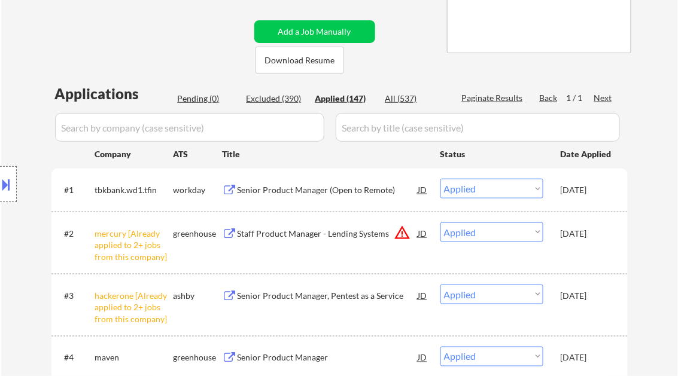
scroll to position [239, 0]
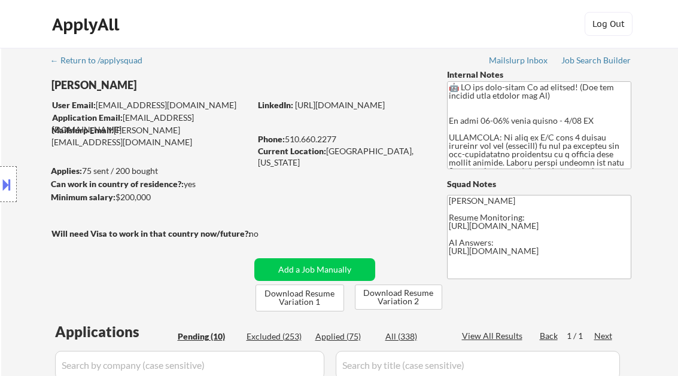
select select ""pending""
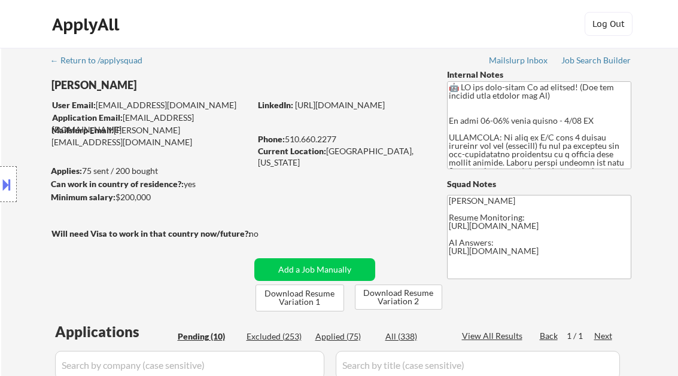
select select ""pending""
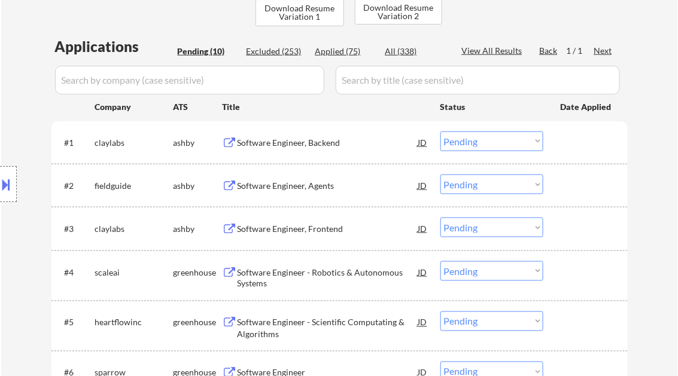
scroll to position [335, 0]
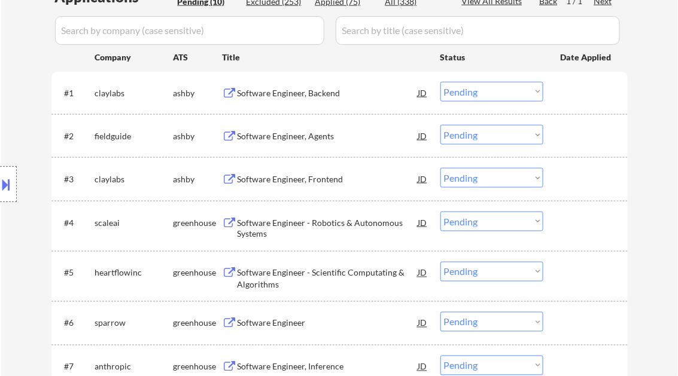
click at [279, 97] on div "Software Engineer, Backend" at bounding box center [327, 93] width 181 height 12
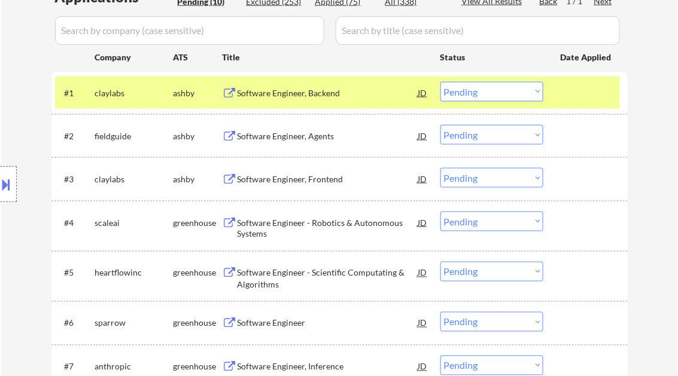
drag, startPoint x: 5, startPoint y: 188, endPoint x: 1, endPoint y: 179, distance: 9.7
click at [5, 187] on button at bounding box center [6, 185] width 13 height 20
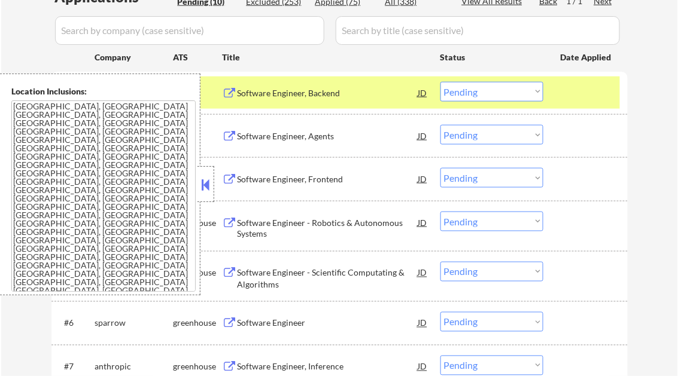
click at [203, 184] on button at bounding box center [205, 185] width 13 height 18
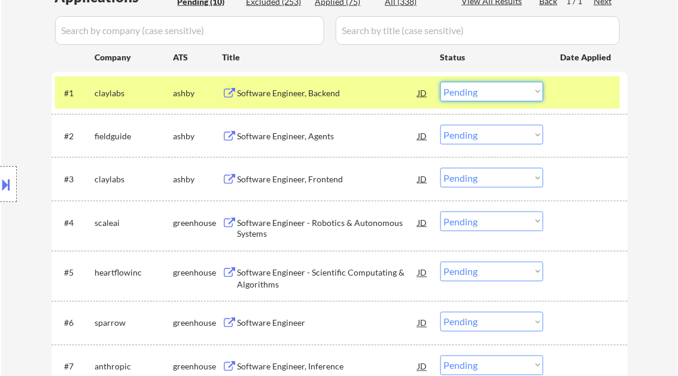
click at [470, 99] on select "Choose an option... Pending Applied Excluded (Questions) Excluded (Expired) Exc…" at bounding box center [491, 92] width 103 height 20
click at [440, 82] on select "Choose an option... Pending Applied Excluded (Questions) Excluded (Expired) Exc…" at bounding box center [491, 92] width 103 height 20
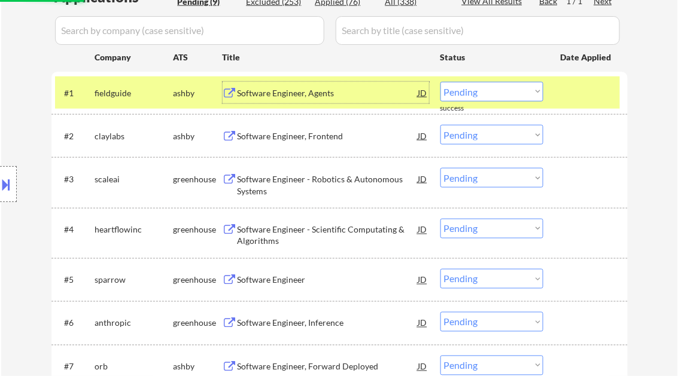
click at [306, 87] on div "Software Engineer, Agents" at bounding box center [327, 93] width 181 height 12
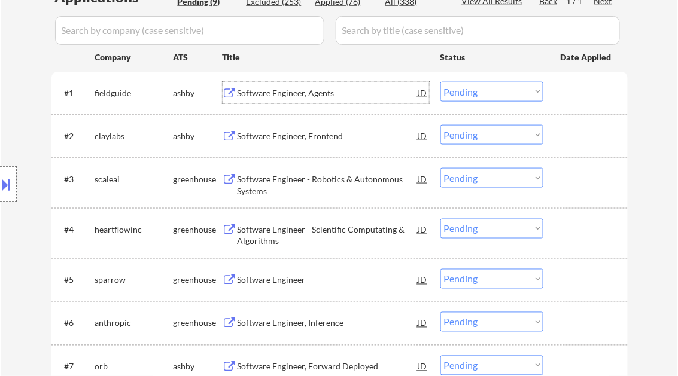
click at [471, 95] on select "Choose an option... Pending Applied Excluded (Questions) Excluded (Expired) Exc…" at bounding box center [491, 92] width 103 height 20
click at [440, 82] on select "Choose an option... Pending Applied Excluded (Questions) Excluded (Expired) Exc…" at bounding box center [491, 92] width 103 height 20
click at [314, 134] on div "Software Engineer, Frontend" at bounding box center [327, 136] width 181 height 12
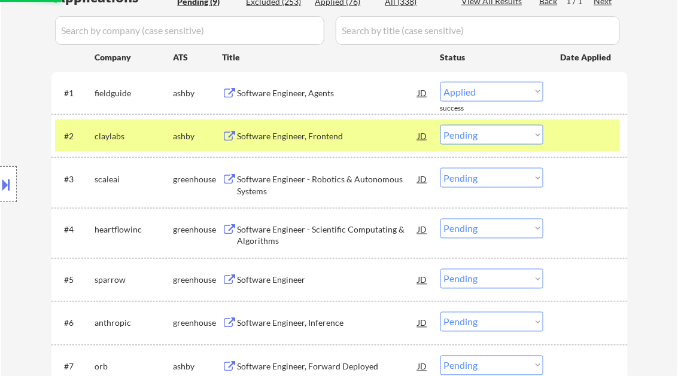
select select ""pending""
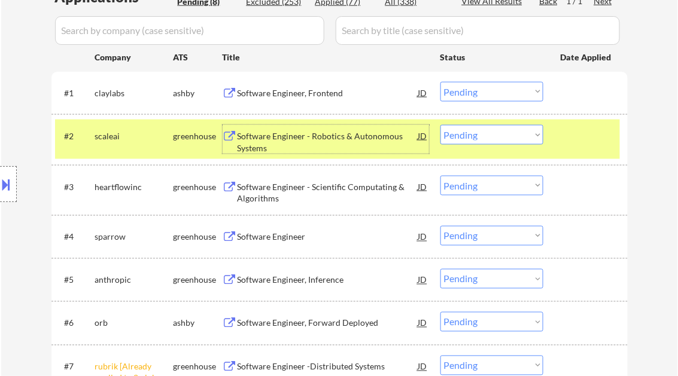
click at [300, 136] on div "Software Engineer - Robotics & Autonomous Systems" at bounding box center [327, 141] width 181 height 23
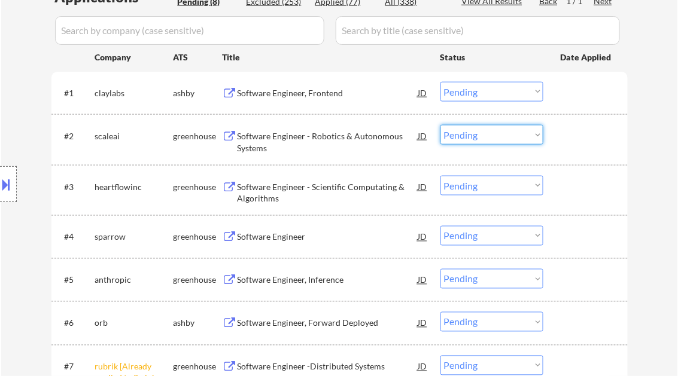
click at [501, 134] on select "Choose an option... Pending Applied Excluded (Questions) Excluded (Expired) Exc…" at bounding box center [491, 135] width 103 height 20
click at [440, 125] on select "Choose an option... Pending Applied Excluded (Questions) Excluded (Expired) Exc…" at bounding box center [491, 135] width 103 height 20
select select ""pending""
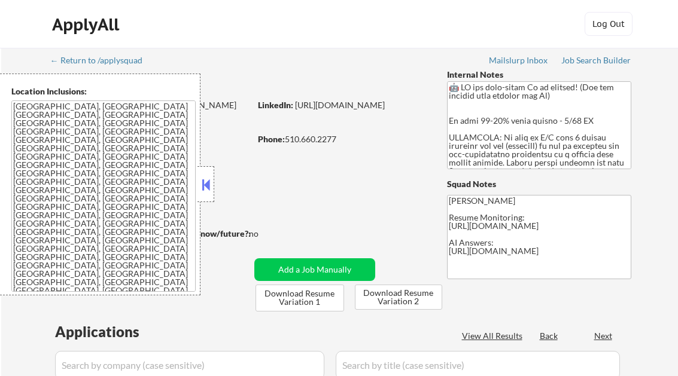
select select ""pending""
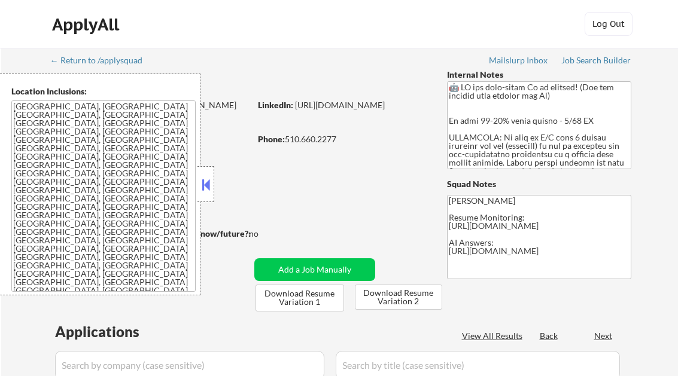
select select ""pending""
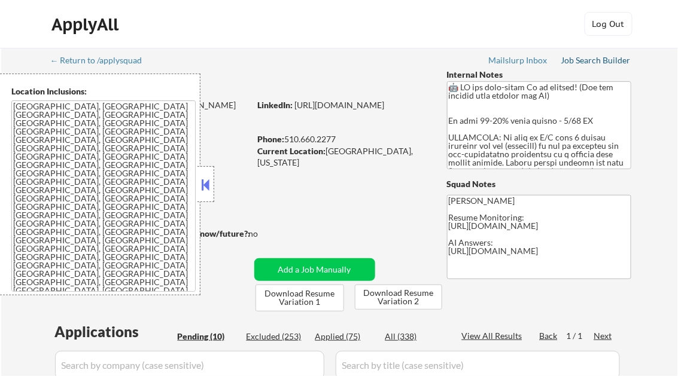
click at [573, 62] on div "Job Search Builder" at bounding box center [596, 60] width 70 height 8
click at [349, 337] on div "Applied (75)" at bounding box center [345, 337] width 60 height 12
click at [206, 190] on button at bounding box center [205, 185] width 13 height 18
select select ""applied""
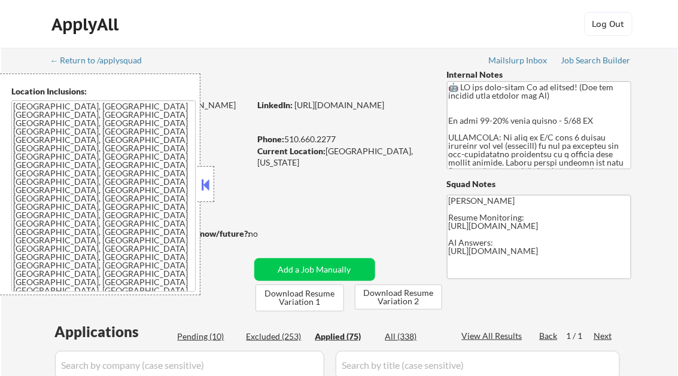
select select ""applied""
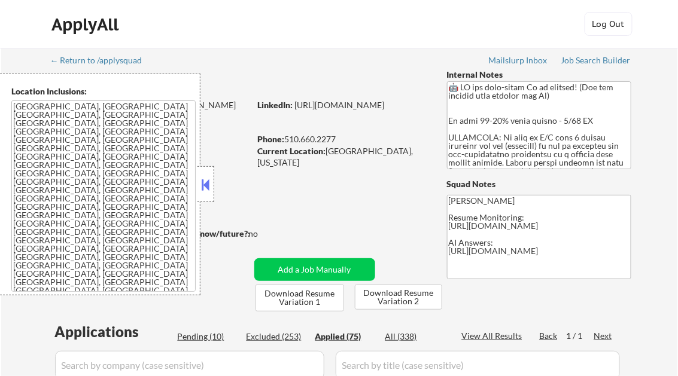
select select ""applied""
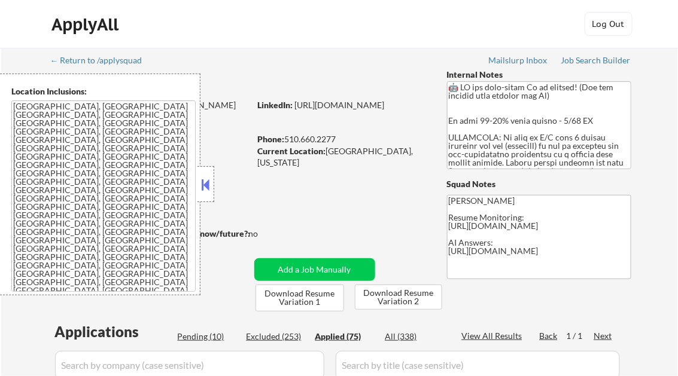
select select ""applied""
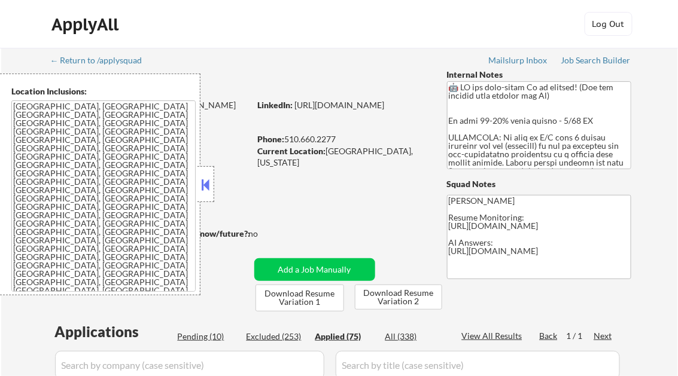
select select ""applied""
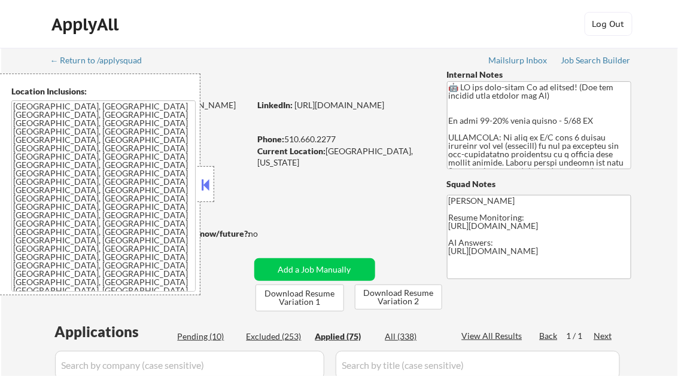
select select ""applied""
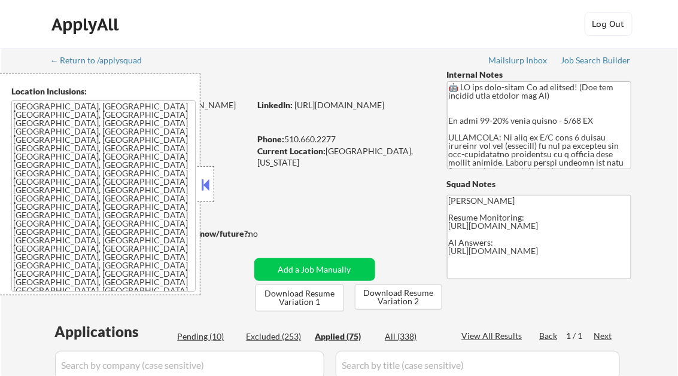
select select ""applied""
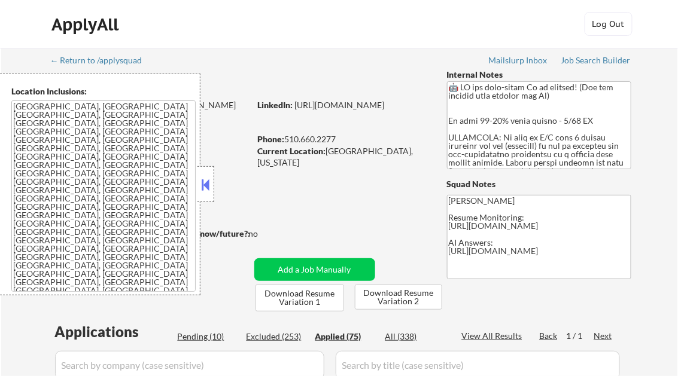
select select ""applied""
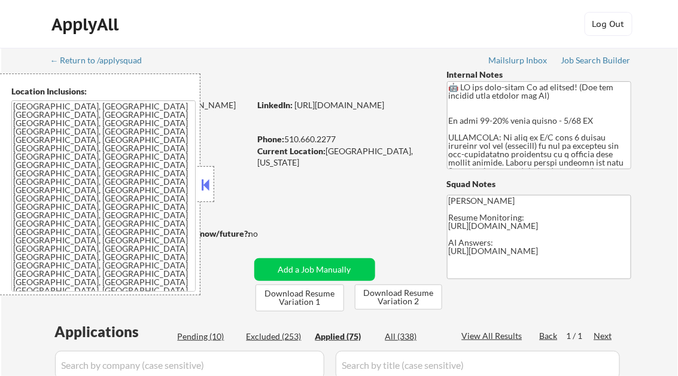
select select ""applied""
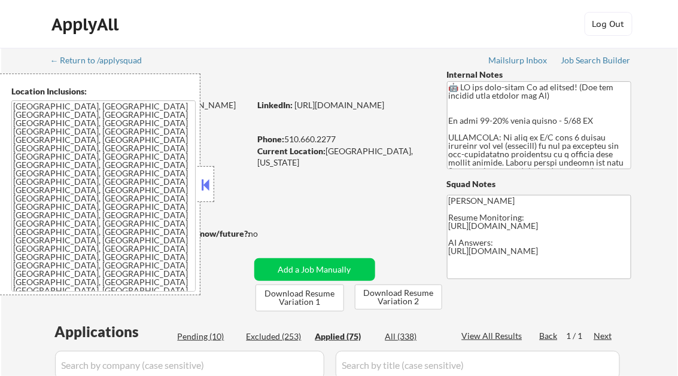
select select ""applied""
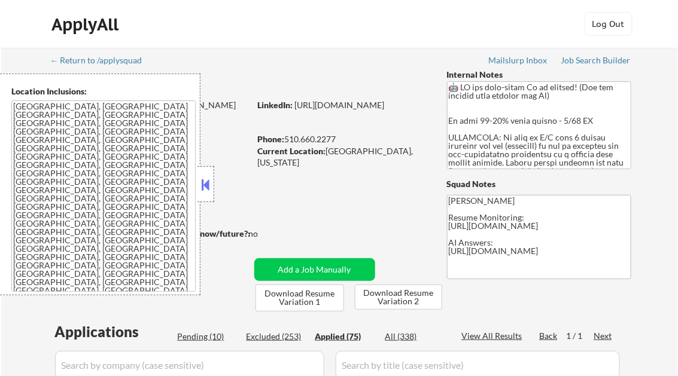
select select ""applied""
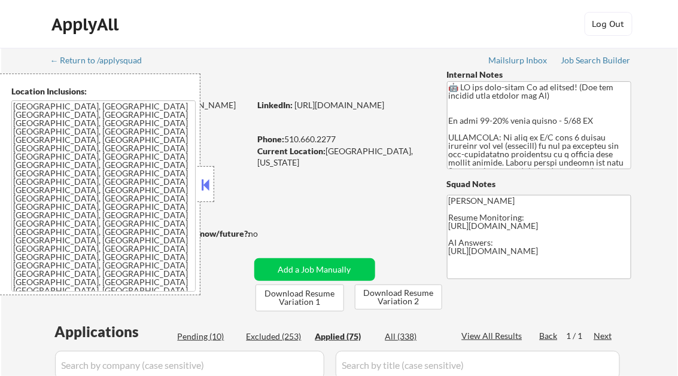
select select ""applied""
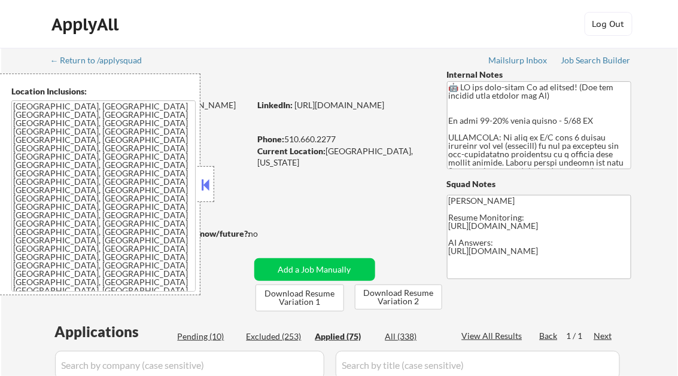
select select ""applied""
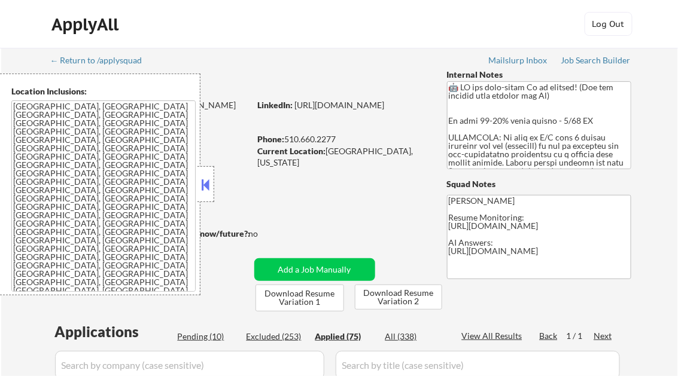
select select ""applied""
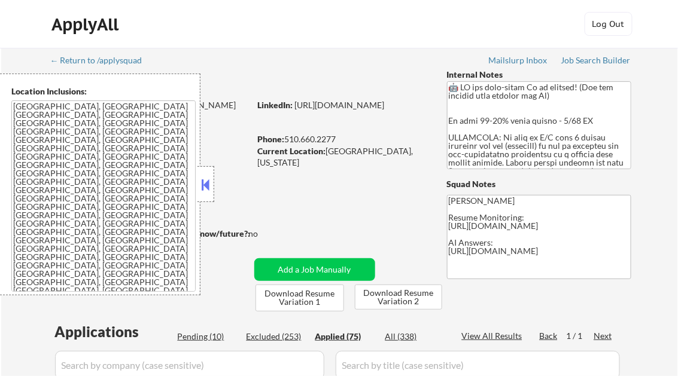
select select ""applied""
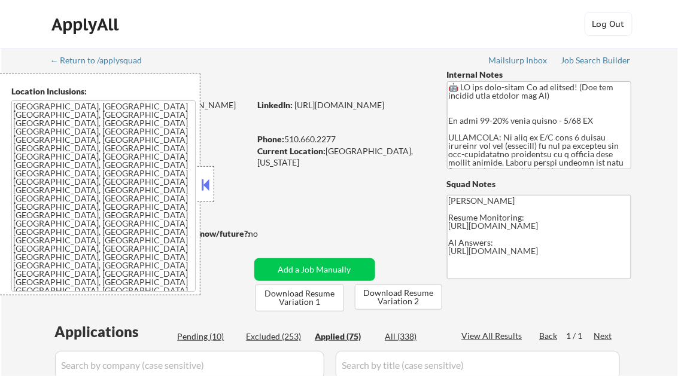
select select ""applied""
select select ""pending""
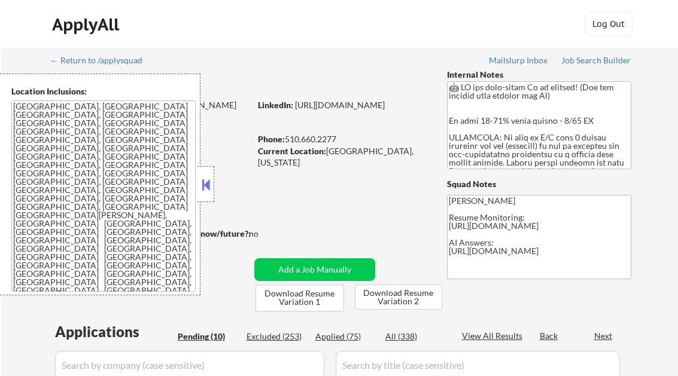
select select ""pending""
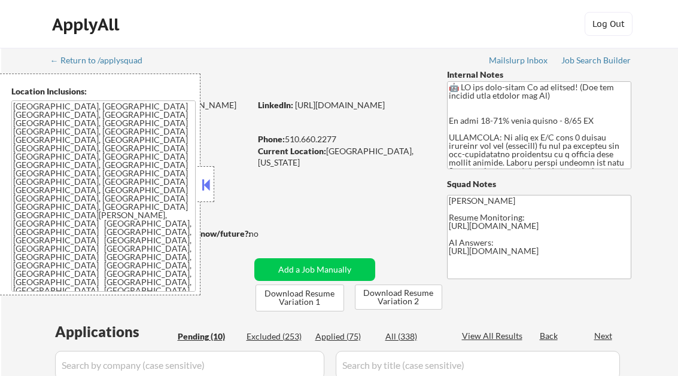
select select ""pending""
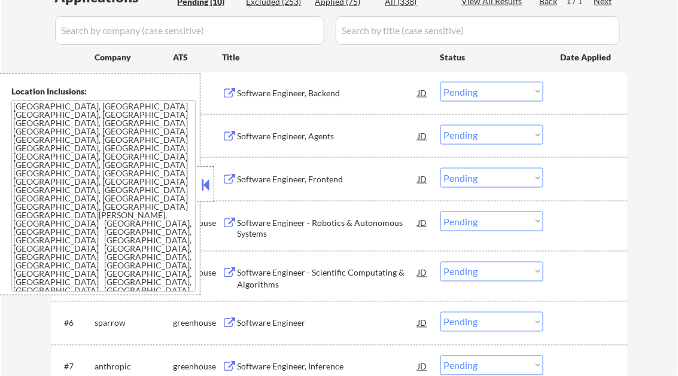
click at [207, 182] on button at bounding box center [205, 185] width 13 height 18
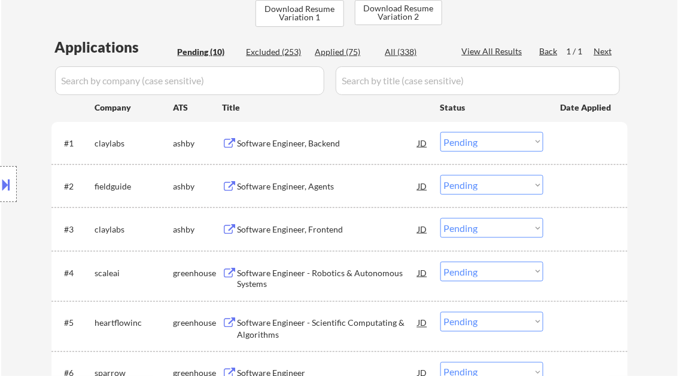
scroll to position [239, 0]
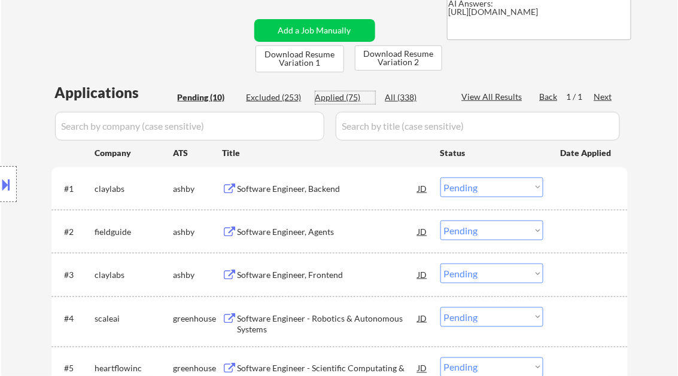
click at [340, 96] on div "Applied (75)" at bounding box center [345, 98] width 60 height 12
select select ""applied""
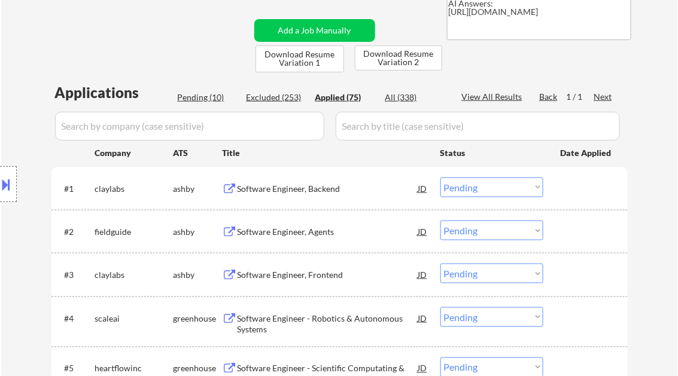
select select ""applied""
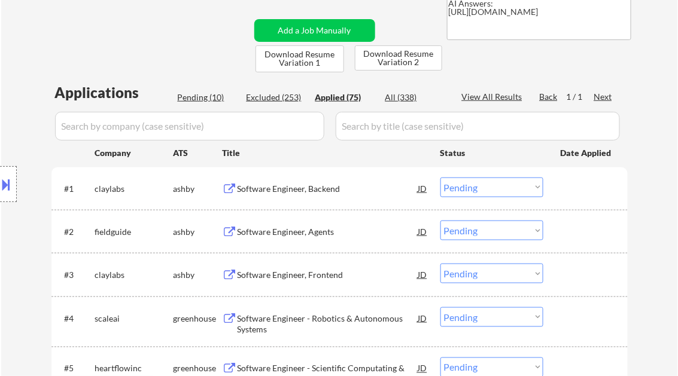
select select ""applied""
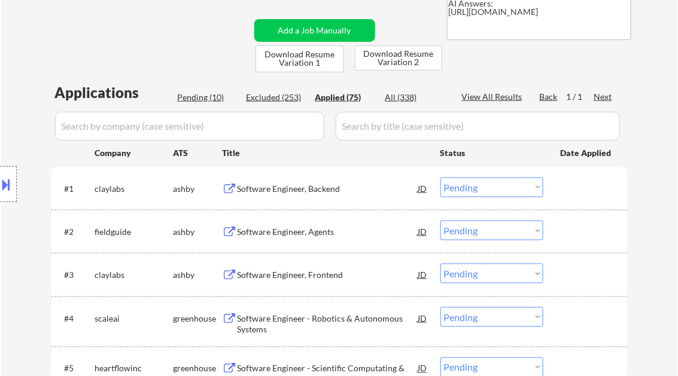
select select ""applied""
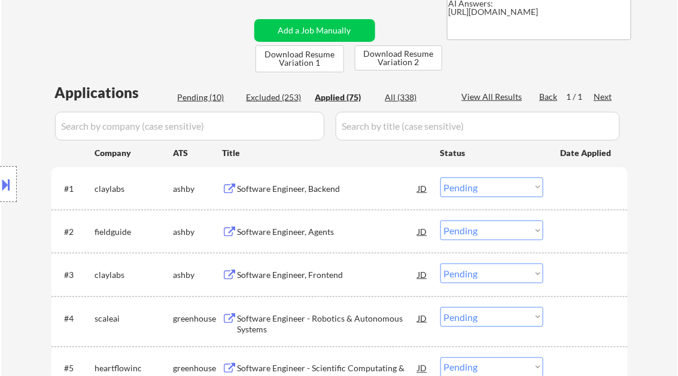
select select ""applied""
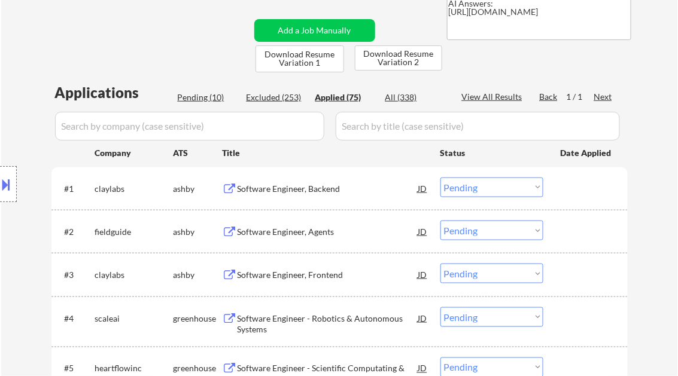
select select ""applied""
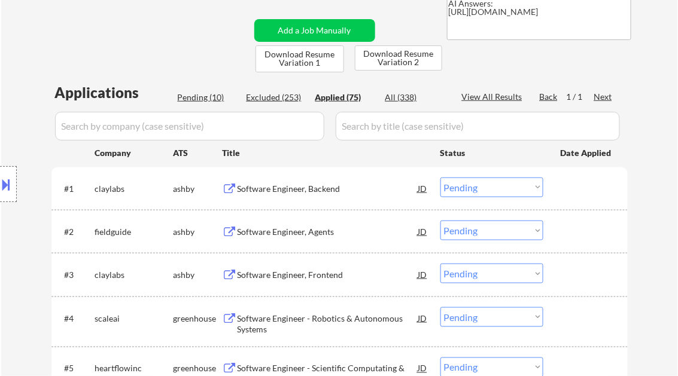
select select ""applied""
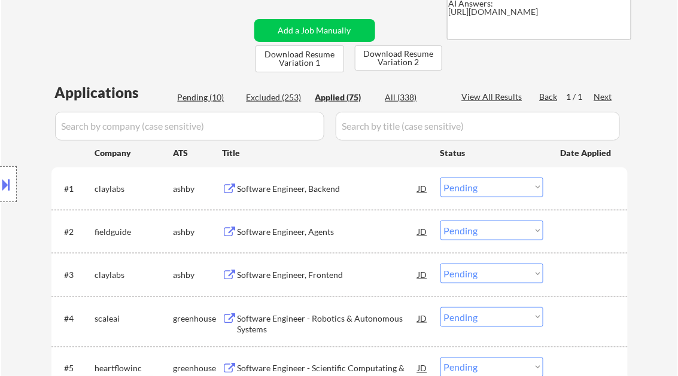
select select ""applied""
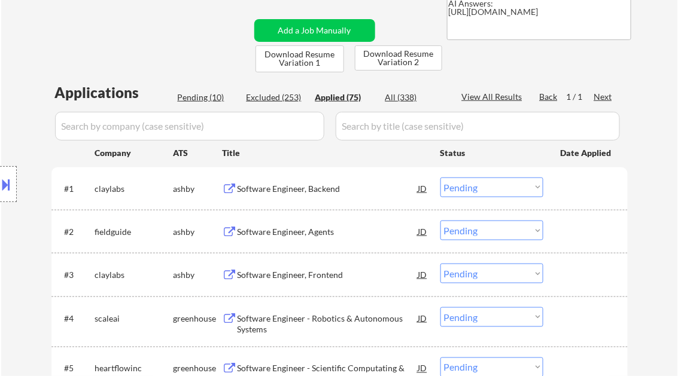
select select ""applied""
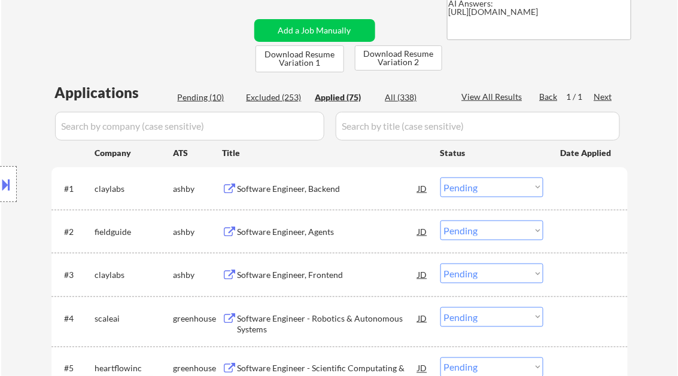
select select ""applied""
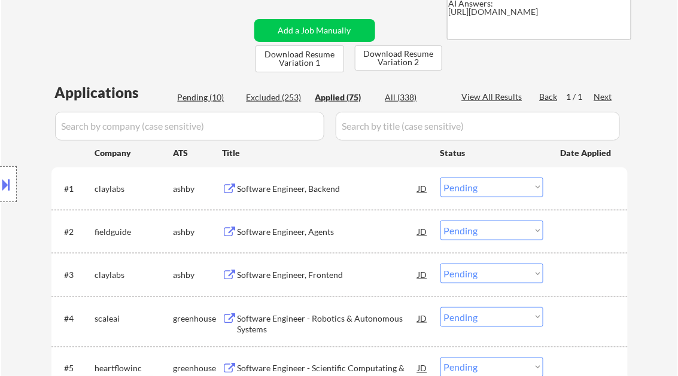
select select ""applied""
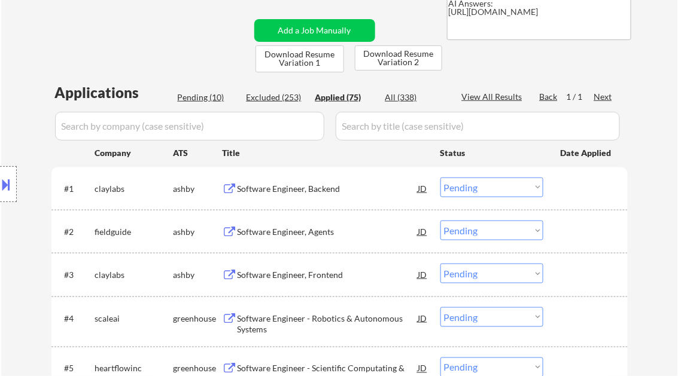
select select ""applied""
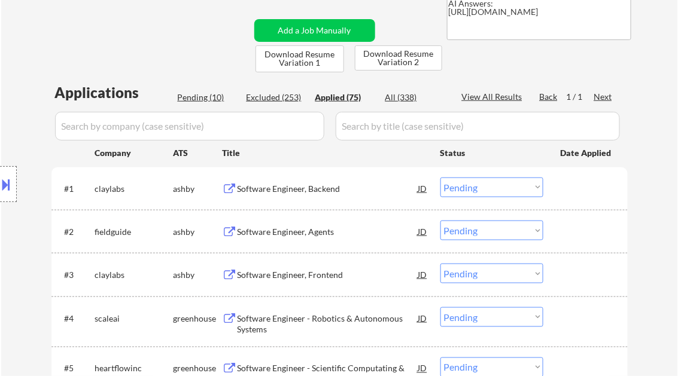
select select ""applied""
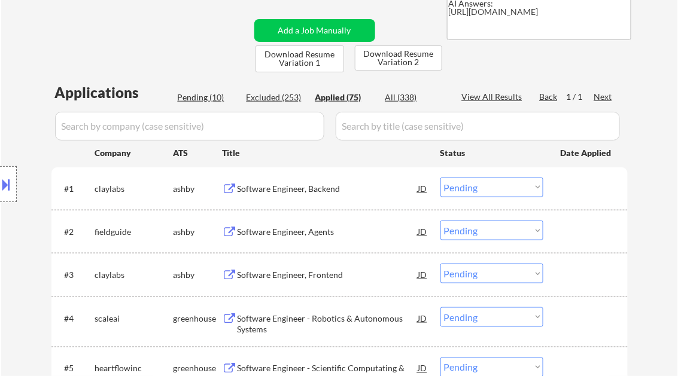
select select ""applied""
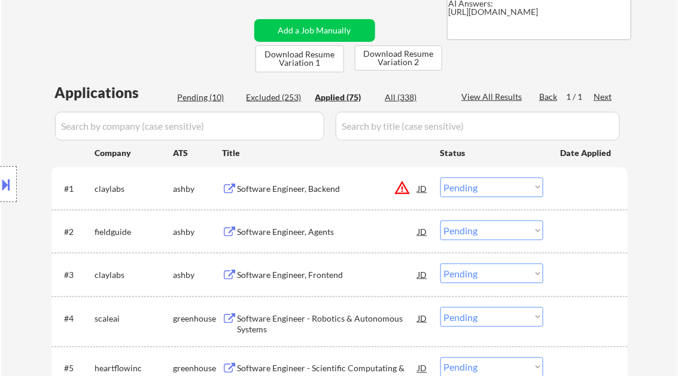
select select ""applied""
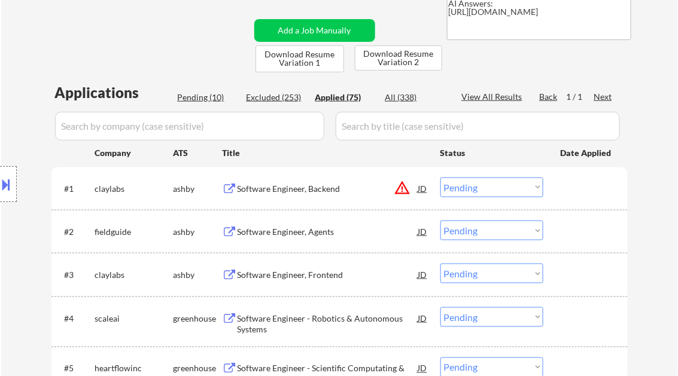
select select ""applied""
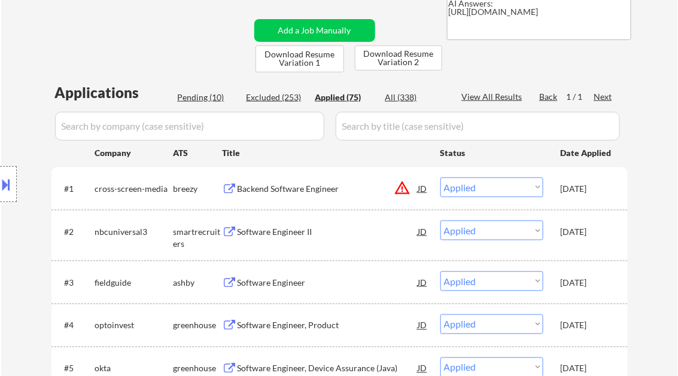
select select ""applied""
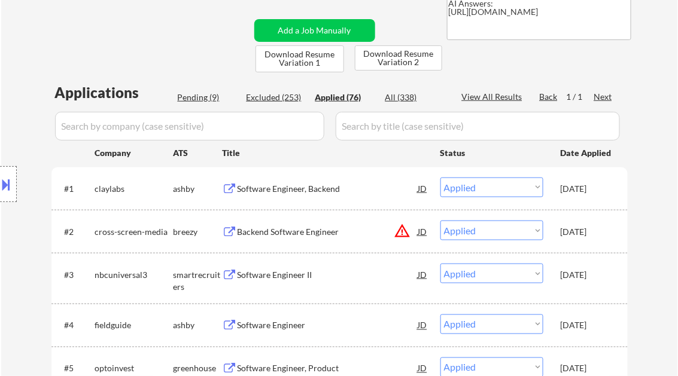
select select ""applied""
